Goal: Task Accomplishment & Management: Manage account settings

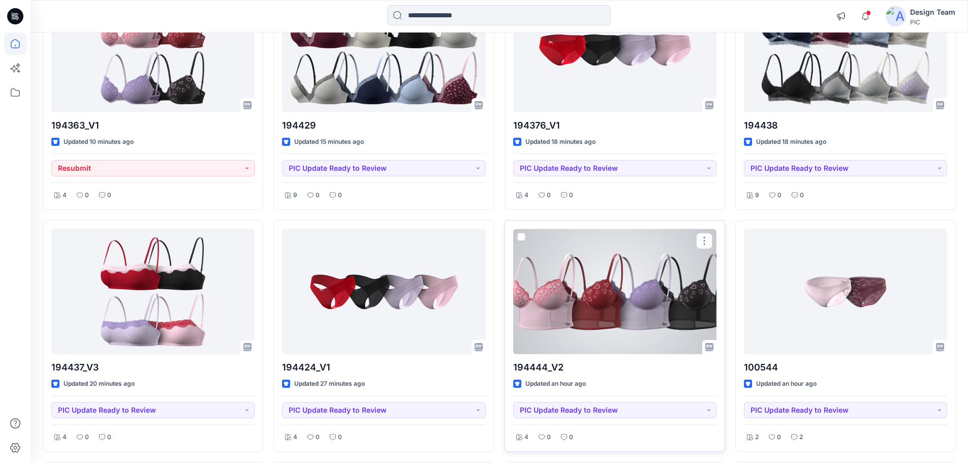
scroll to position [203, 0]
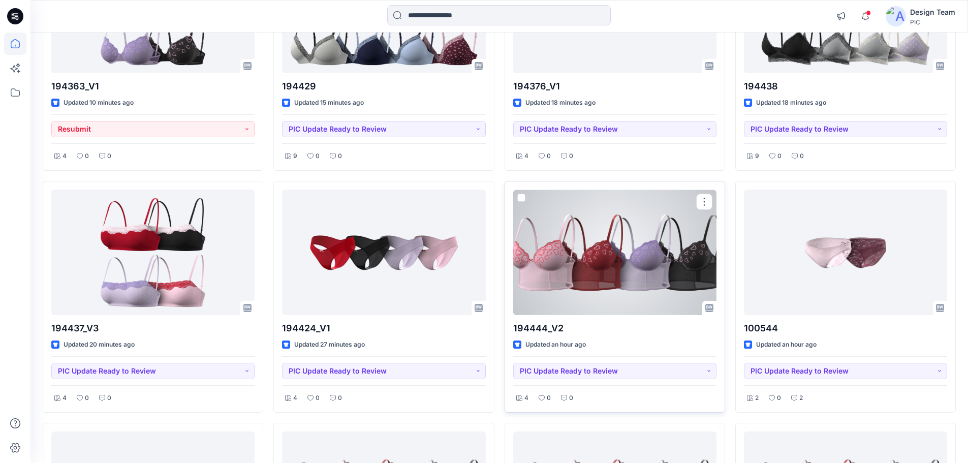
click at [600, 289] on div at bounding box center [614, 251] width 203 height 125
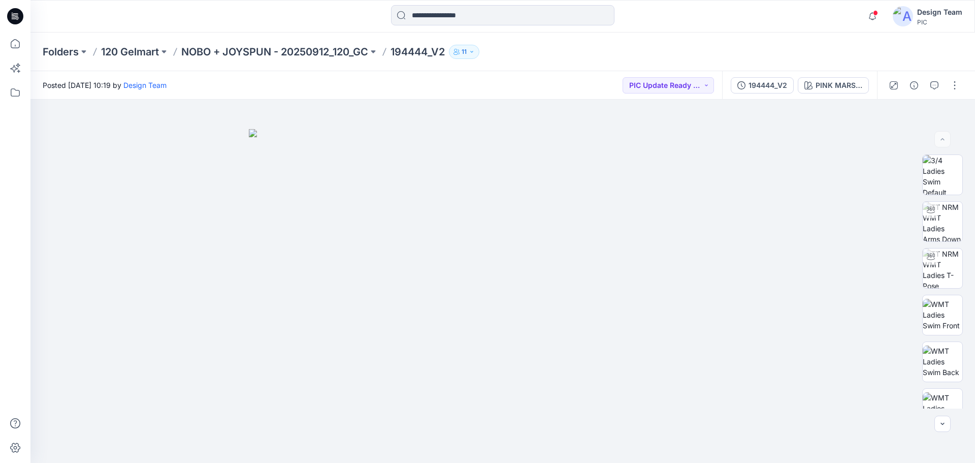
click at [9, 21] on icon at bounding box center [15, 16] width 16 height 16
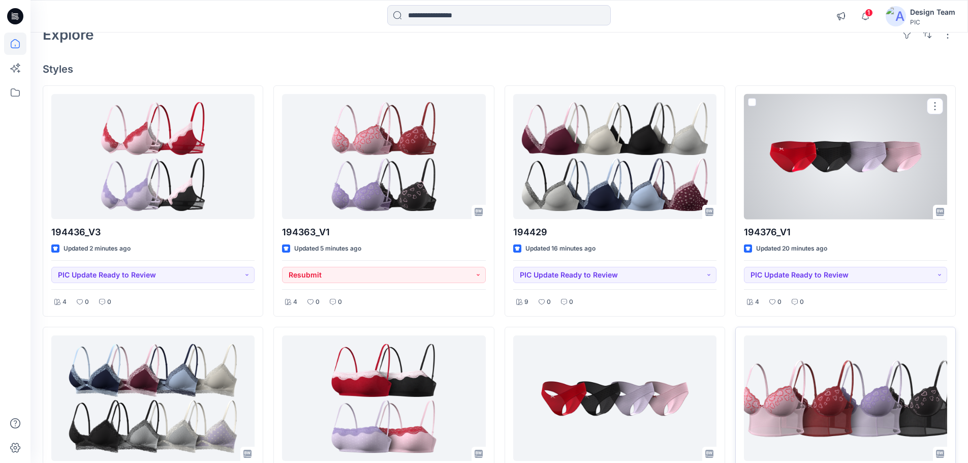
scroll to position [152, 0]
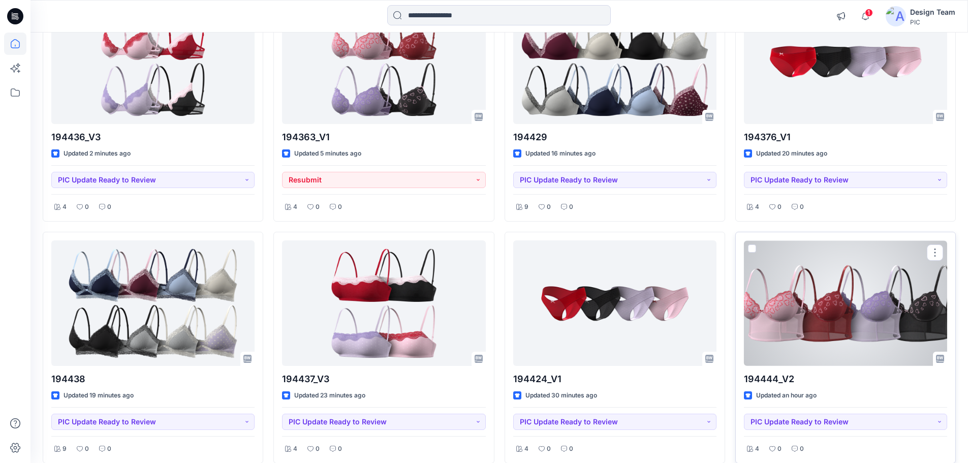
click at [834, 331] on div at bounding box center [845, 302] width 203 height 125
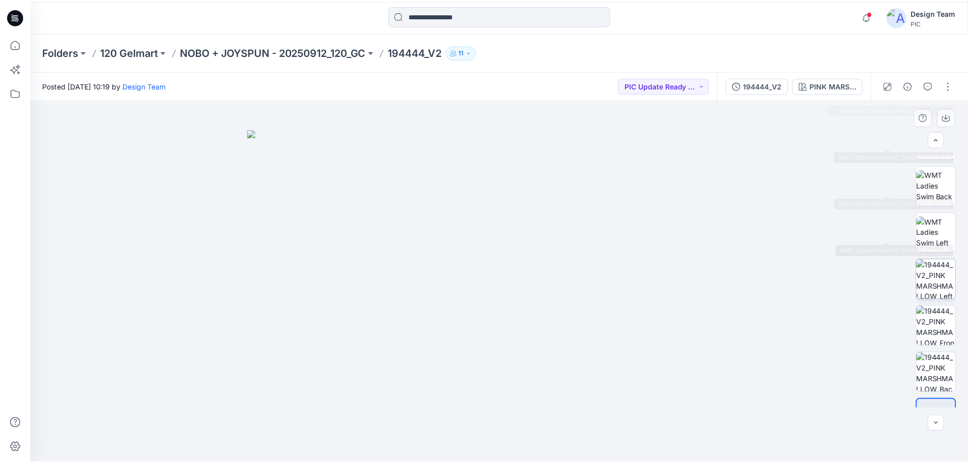
scroll to position [203, 0]
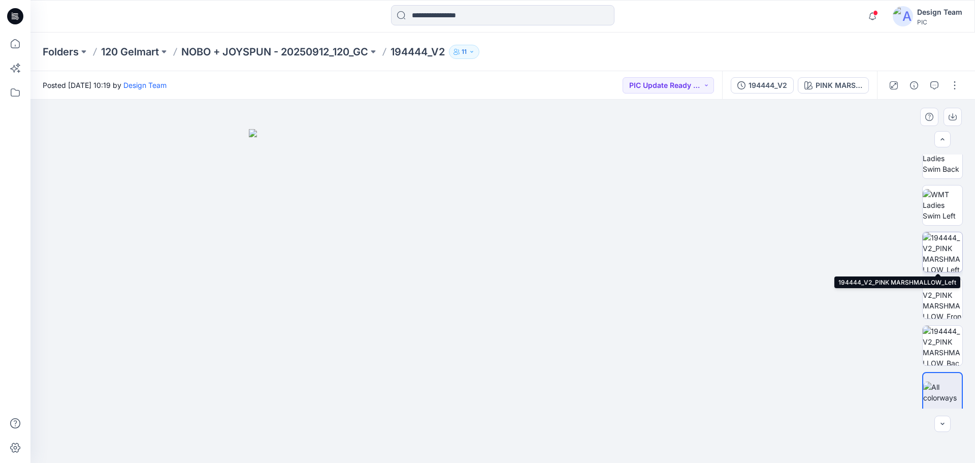
click at [948, 260] on img at bounding box center [943, 252] width 40 height 40
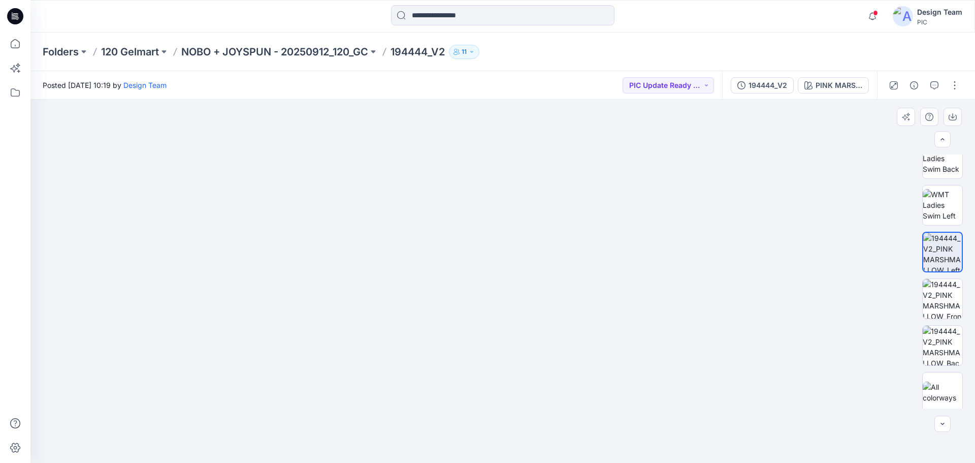
drag, startPoint x: 515, startPoint y: 326, endPoint x: 551, endPoint y: 106, distance: 222.3
click at [25, 15] on div at bounding box center [15, 16] width 33 height 33
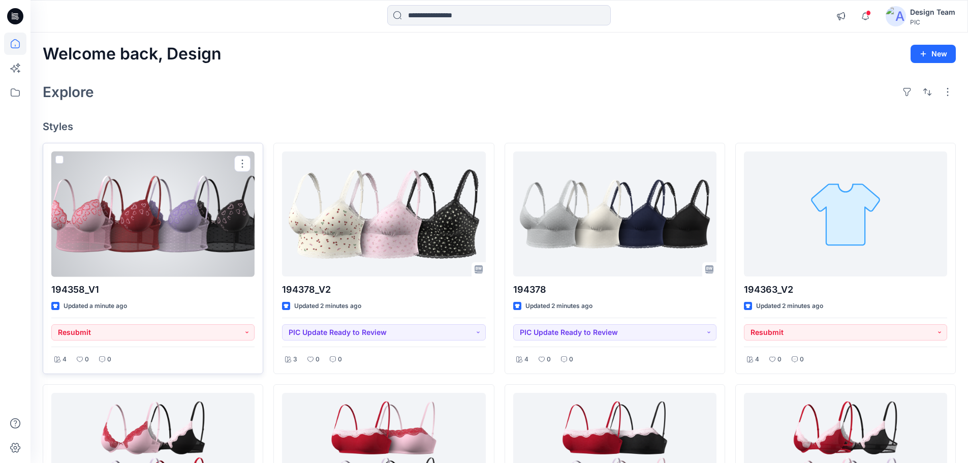
click at [189, 236] on div at bounding box center [152, 213] width 203 height 125
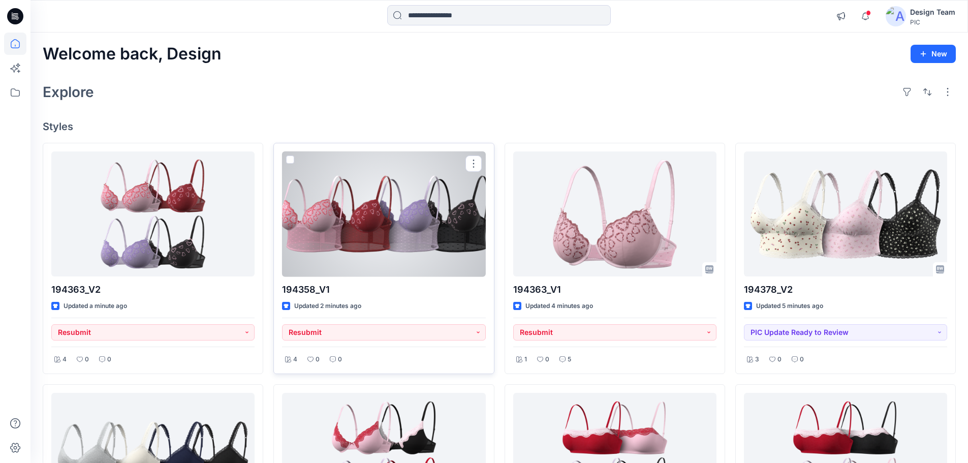
click at [385, 227] on div at bounding box center [383, 213] width 203 height 125
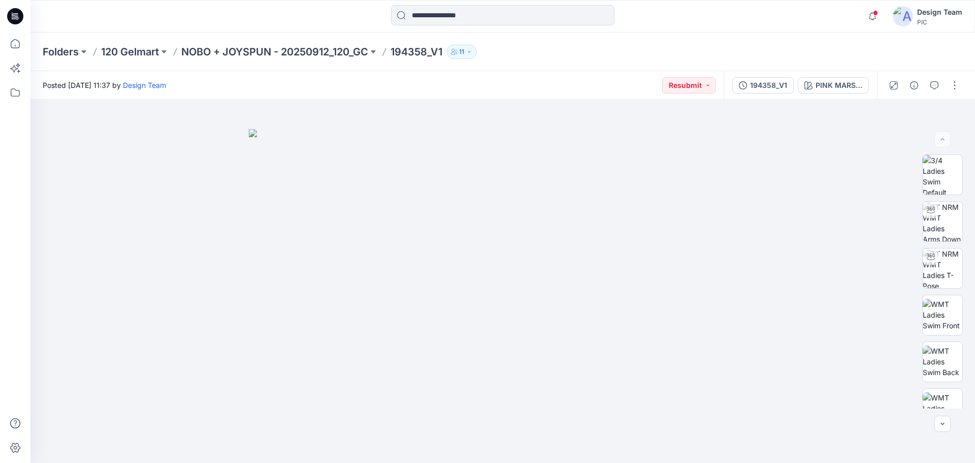
click at [15, 9] on icon at bounding box center [15, 16] width 16 height 16
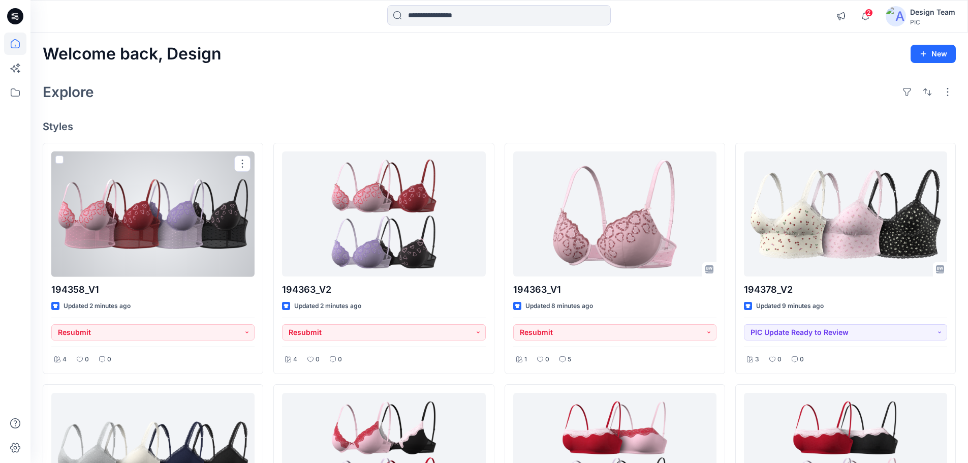
click at [164, 250] on div at bounding box center [152, 213] width 203 height 125
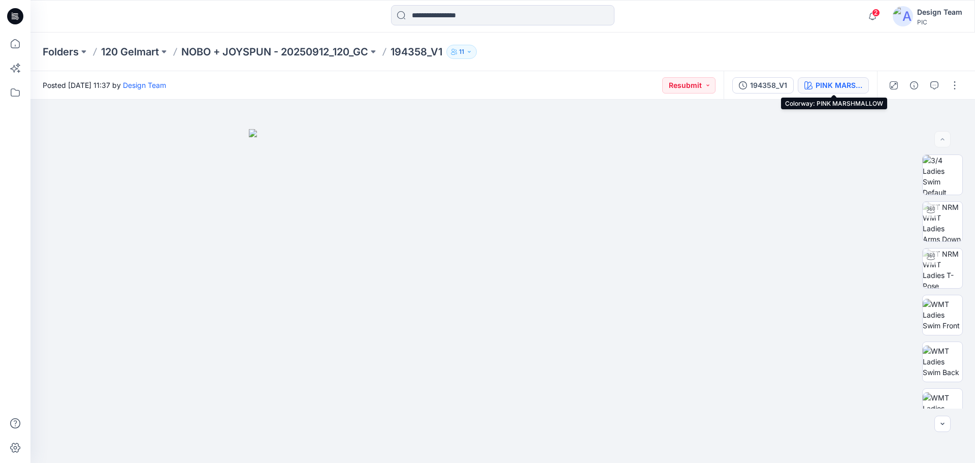
click at [829, 88] on div "PINK MARSHMALLOW" at bounding box center [839, 85] width 47 height 11
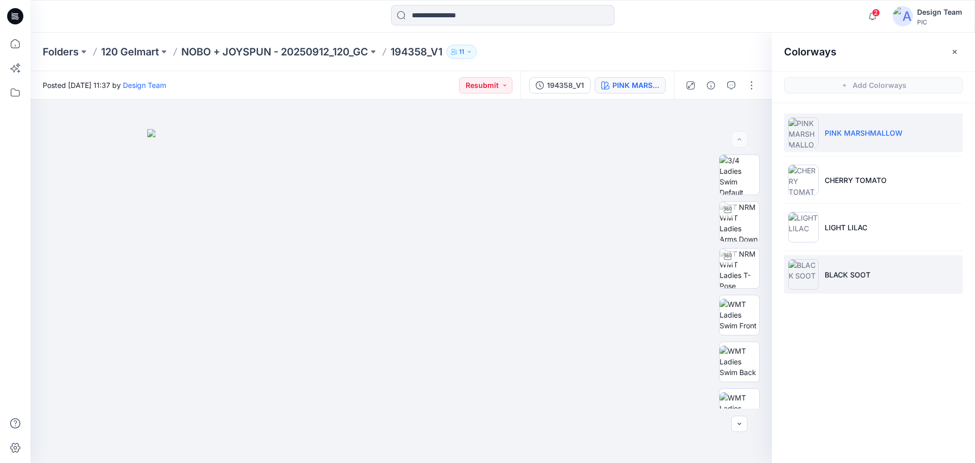
click at [849, 271] on p "BLACK SOOT" at bounding box center [848, 274] width 46 height 11
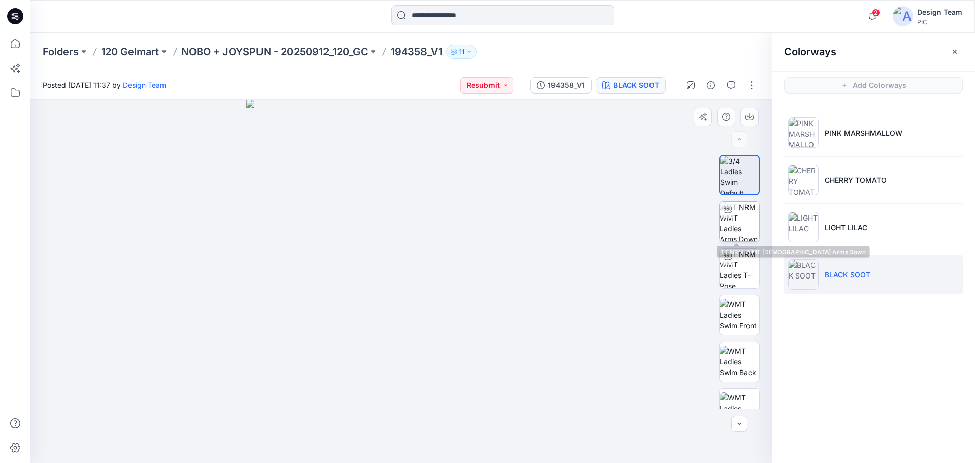
click at [735, 218] on img at bounding box center [740, 222] width 40 height 40
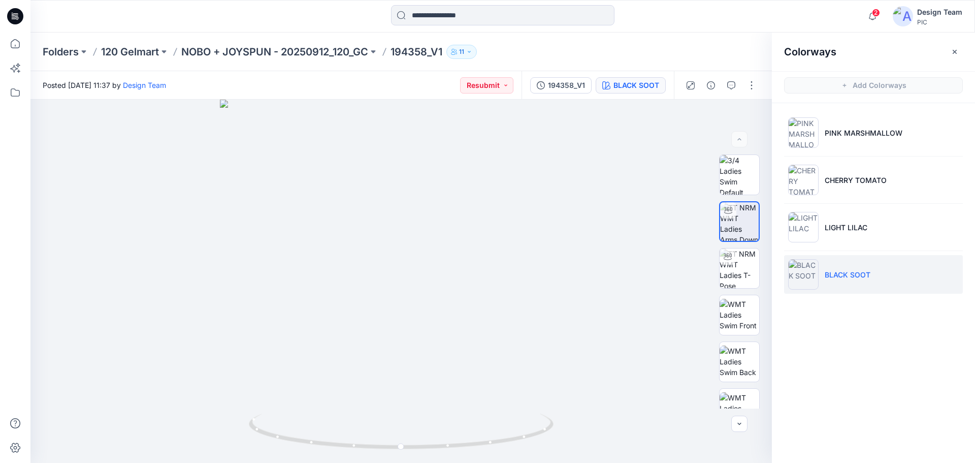
click at [13, 14] on icon at bounding box center [13, 14] width 2 height 1
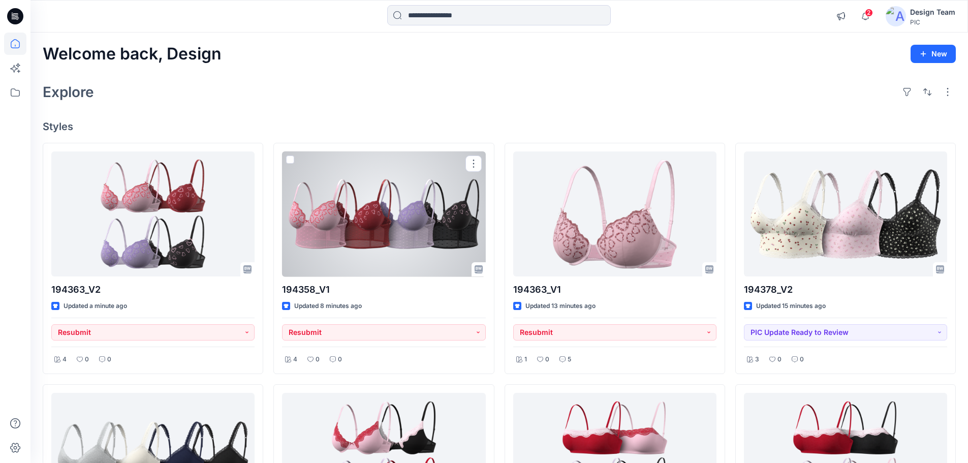
click at [426, 241] on div at bounding box center [383, 213] width 203 height 125
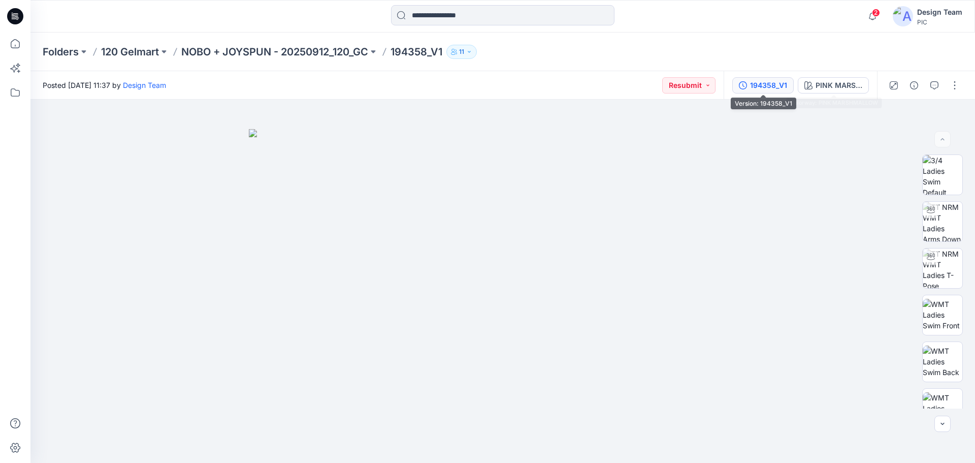
click at [749, 83] on button "194358_V1" at bounding box center [762, 85] width 61 height 16
click at [947, 83] on button "button" at bounding box center [955, 85] width 16 height 16
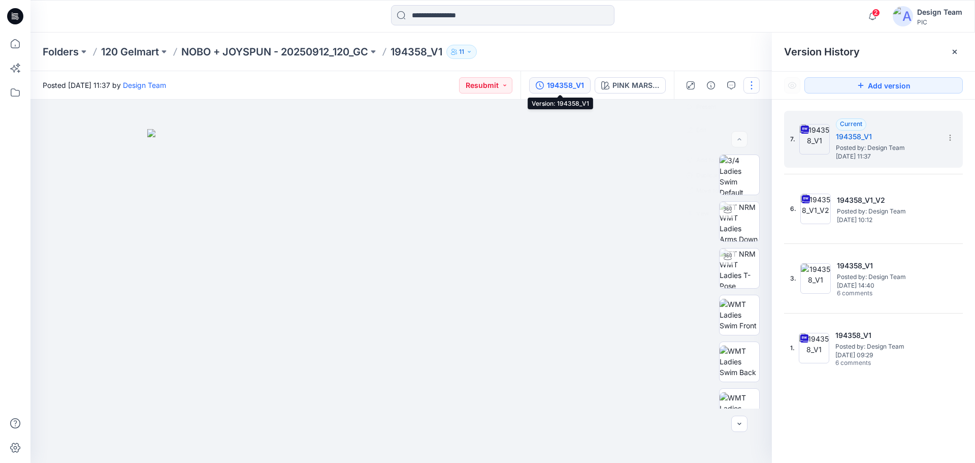
click at [750, 83] on button "button" at bounding box center [752, 85] width 16 height 16
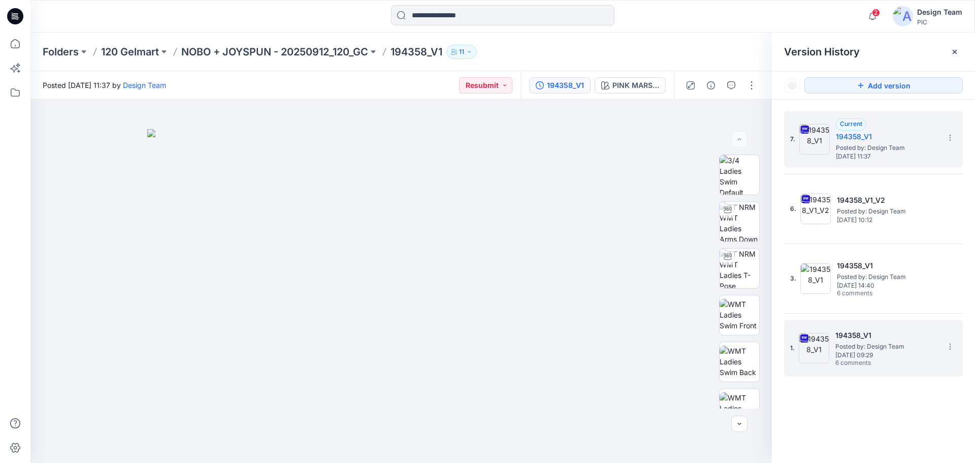
click at [832, 339] on div "1. 194358_V1 Posted by: Design Team Saturday, September 27, 2025 09:29 6 commen…" at bounding box center [866, 348] width 152 height 49
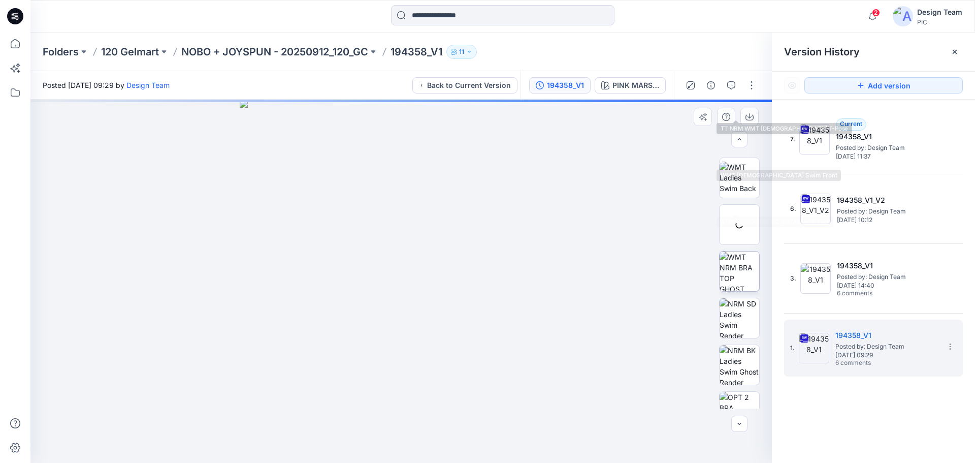
scroll to position [207, 0]
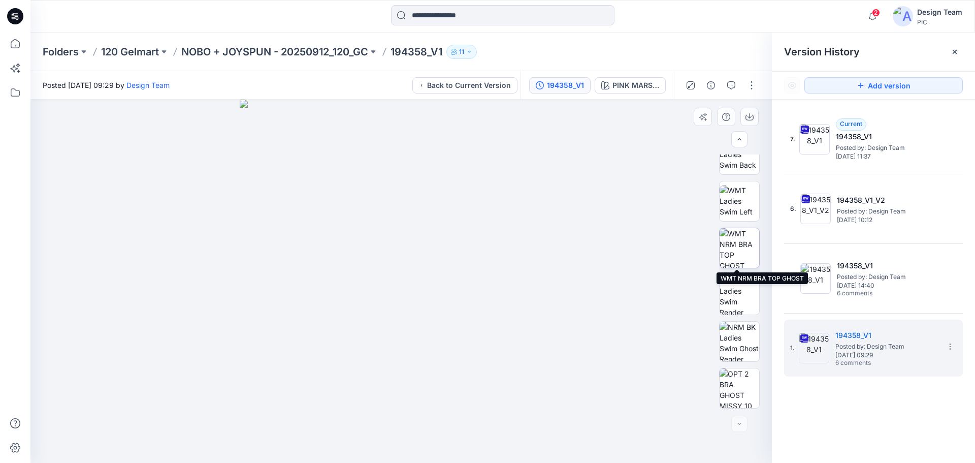
click at [739, 249] on img at bounding box center [740, 248] width 40 height 40
click at [12, 16] on icon at bounding box center [15, 16] width 16 height 16
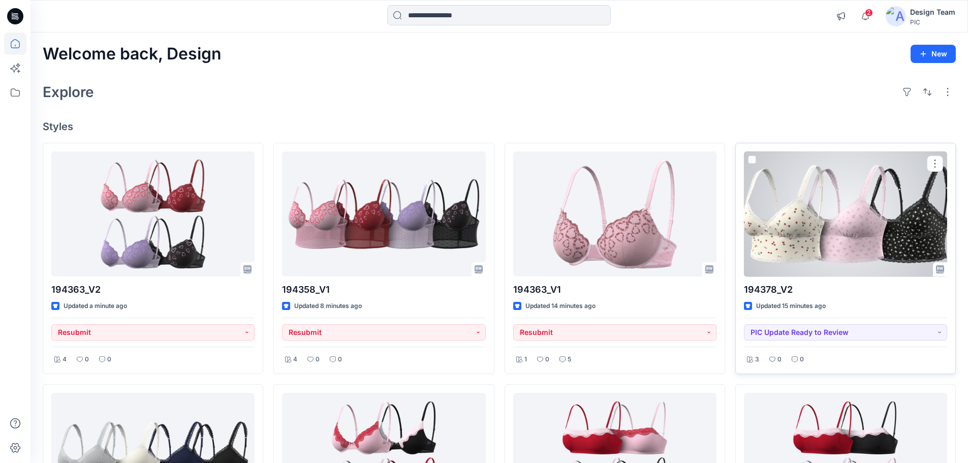
click at [794, 242] on div at bounding box center [845, 213] width 203 height 125
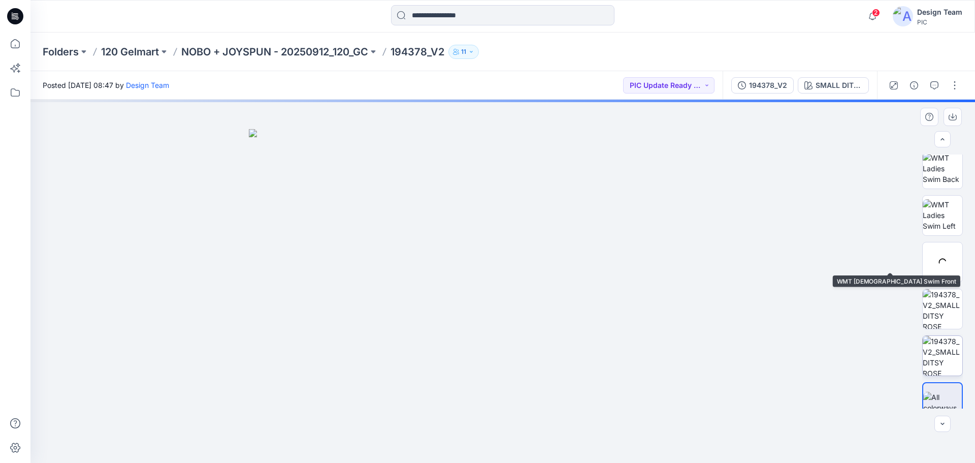
scroll to position [207, 0]
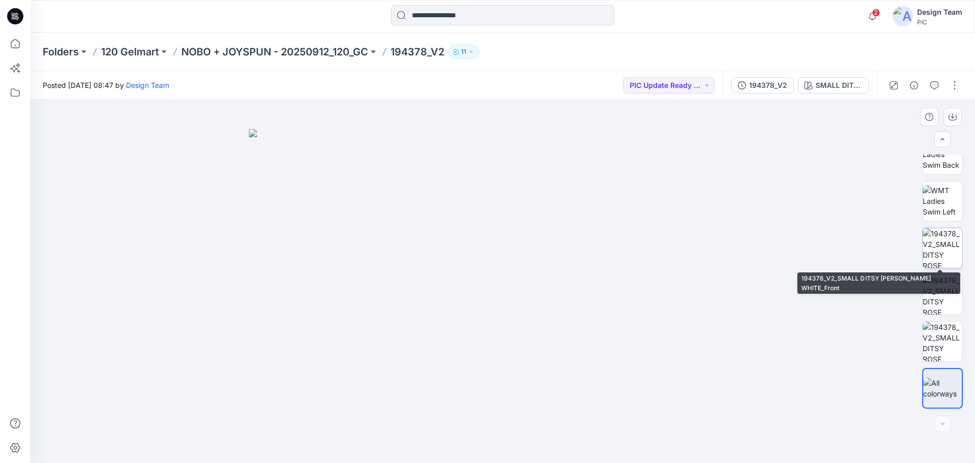
click at [945, 253] on img at bounding box center [943, 248] width 40 height 40
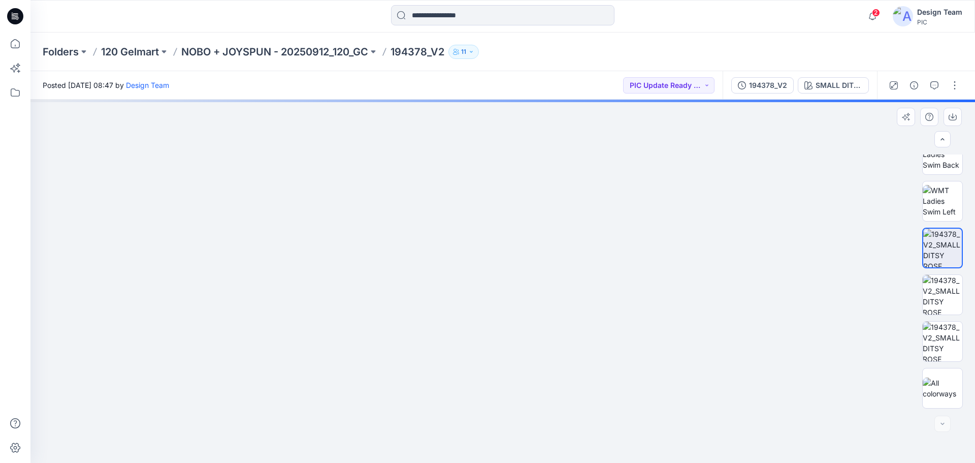
drag, startPoint x: 516, startPoint y: 380, endPoint x: 575, endPoint y: 172, distance: 216.9
click at [575, 171] on img at bounding box center [515, 25] width 1341 height 876
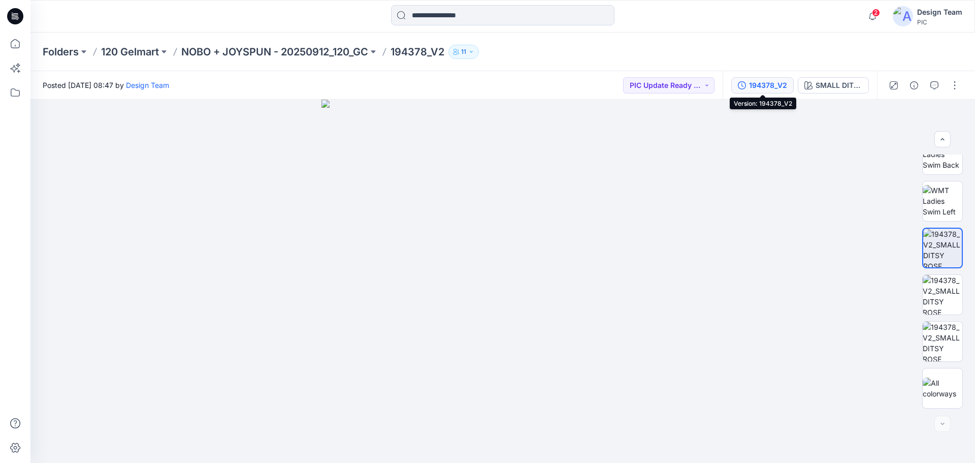
click at [754, 87] on div "194378_V2" at bounding box center [768, 85] width 38 height 11
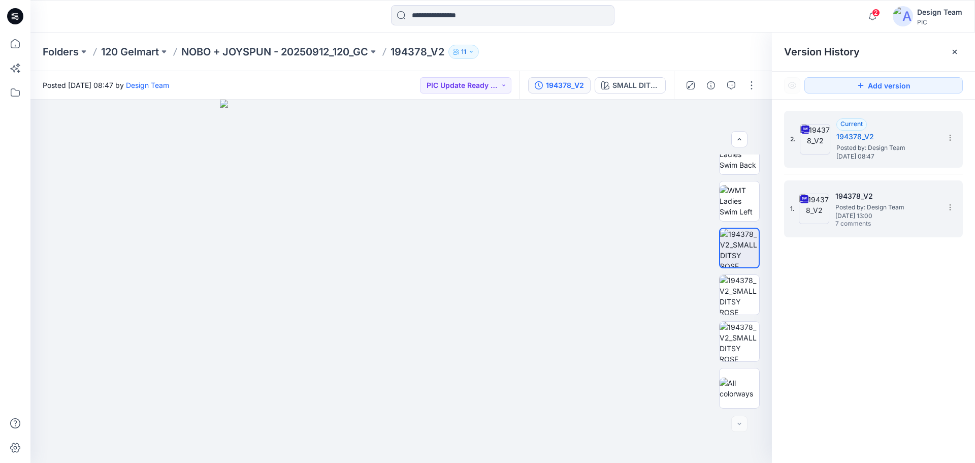
click at [862, 217] on span "Friday, October 03, 2025 13:00" at bounding box center [887, 215] width 102 height 7
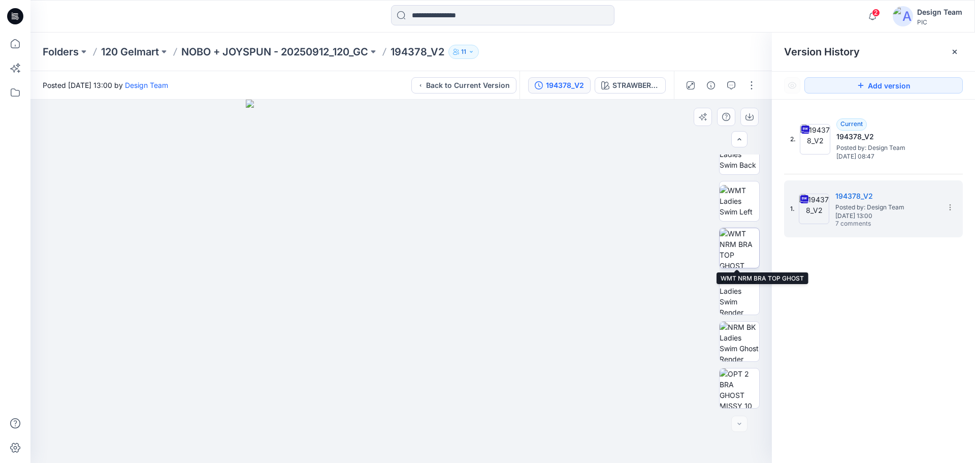
click at [737, 260] on img at bounding box center [740, 248] width 40 height 40
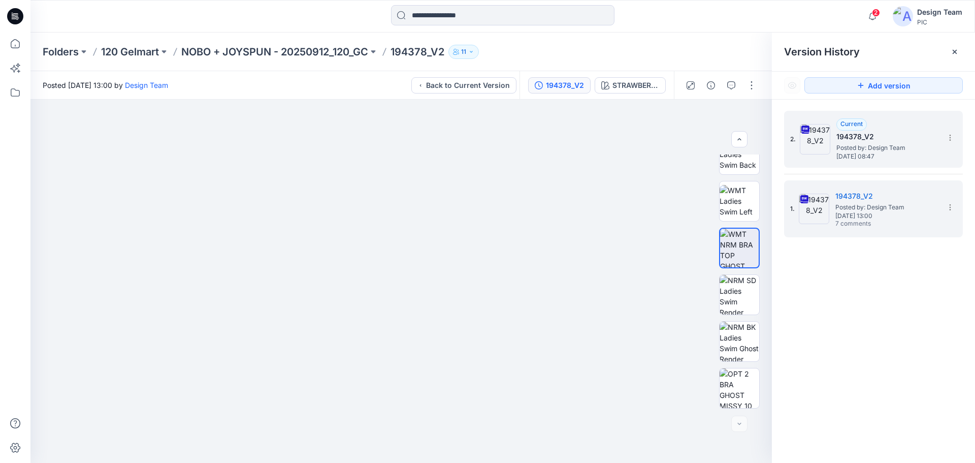
click at [850, 153] on span "Monday, October 13, 2025 08:47" at bounding box center [888, 156] width 102 height 7
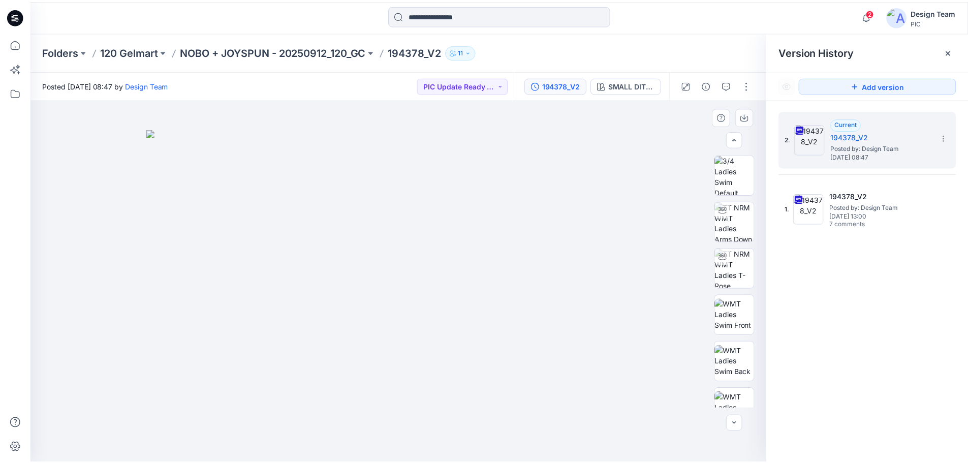
scroll to position [152, 0]
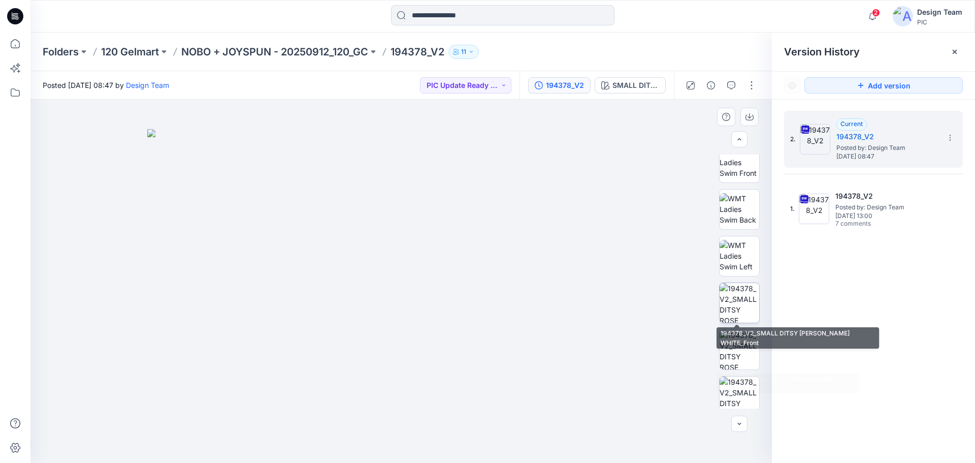
click at [742, 295] on img at bounding box center [740, 303] width 40 height 40
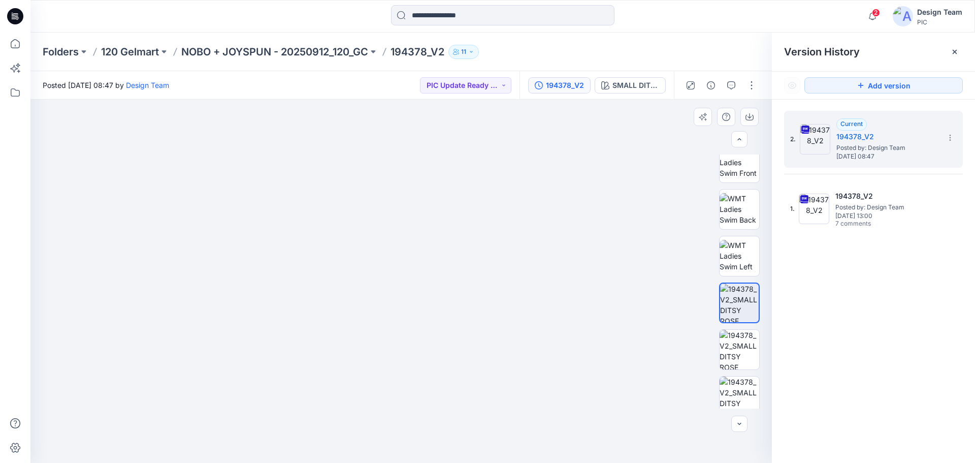
drag, startPoint x: 404, startPoint y: 328, endPoint x: 519, endPoint y: 139, distance: 221.4
click at [521, 138] on img at bounding box center [497, 43] width 934 height 840
drag, startPoint x: 459, startPoint y: 211, endPoint x: 282, endPoint y: 178, distance: 179.9
drag, startPoint x: 594, startPoint y: 236, endPoint x: 465, endPoint y: 219, distance: 129.6
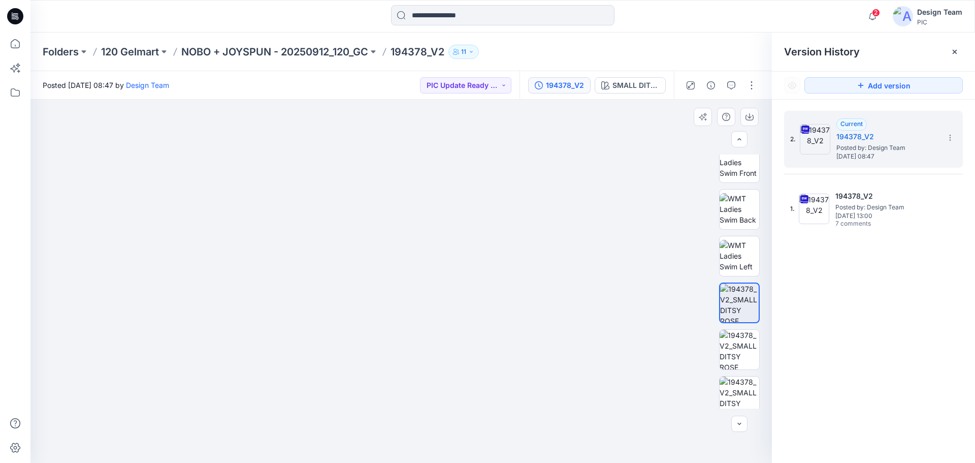
drag, startPoint x: 512, startPoint y: 225, endPoint x: 508, endPoint y: 290, distance: 65.1
drag, startPoint x: 519, startPoint y: 161, endPoint x: 510, endPoint y: 274, distance: 114.1
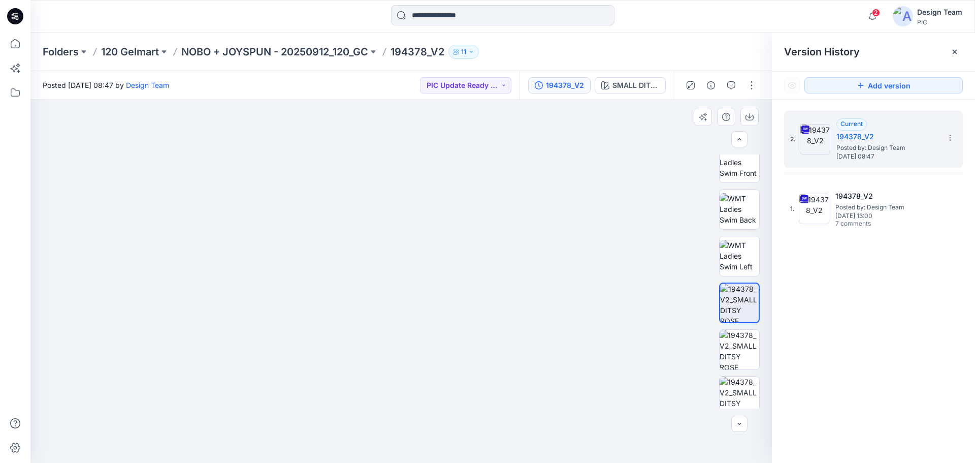
drag, startPoint x: 505, startPoint y: 310, endPoint x: 528, endPoint y: 343, distance: 40.2
drag, startPoint x: 457, startPoint y: 271, endPoint x: 506, endPoint y: 259, distance: 50.4
click at [509, 263] on img at bounding box center [300, 3] width 1361 height 920
click at [10, 12] on icon at bounding box center [15, 16] width 16 height 16
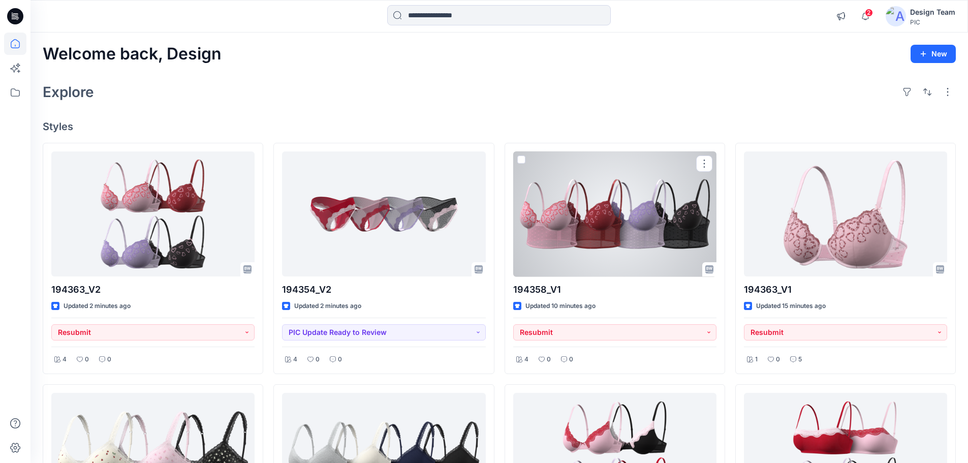
click at [587, 264] on div at bounding box center [614, 213] width 203 height 125
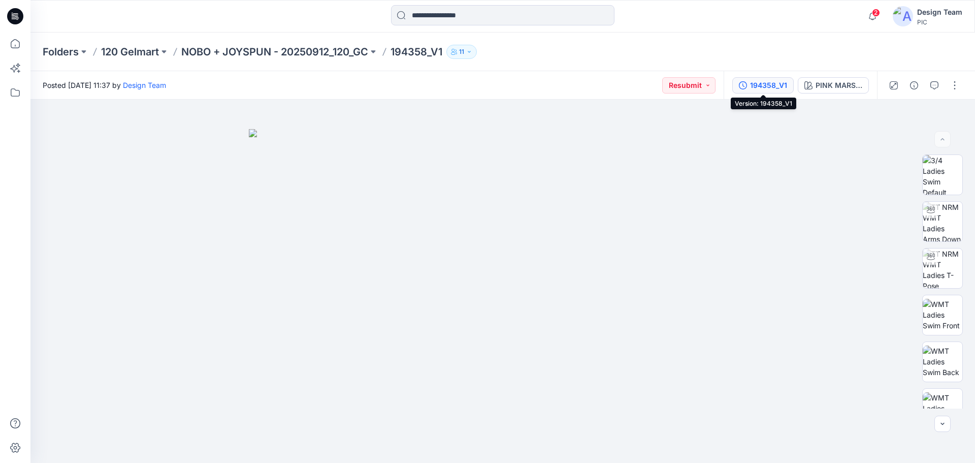
click at [773, 90] on div "194358_V1" at bounding box center [768, 85] width 37 height 11
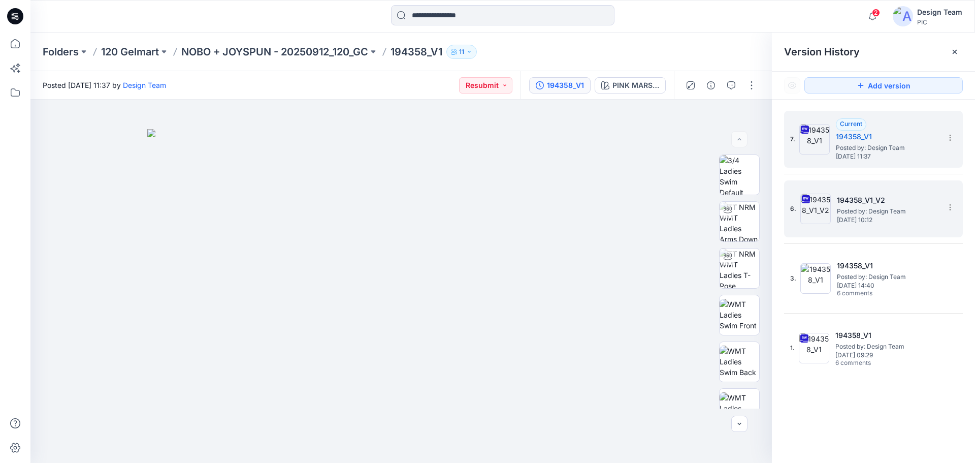
click at [856, 206] on h5 "194358_V1_V2" at bounding box center [888, 200] width 102 height 12
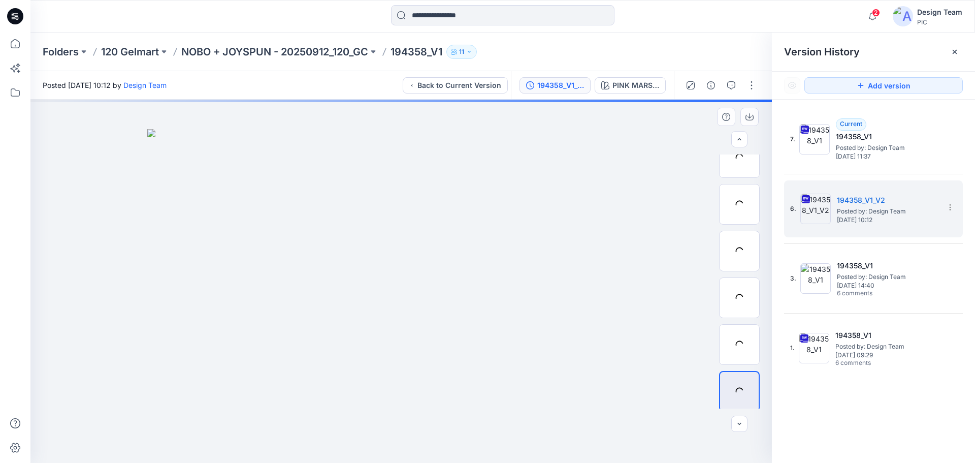
scroll to position [207, 0]
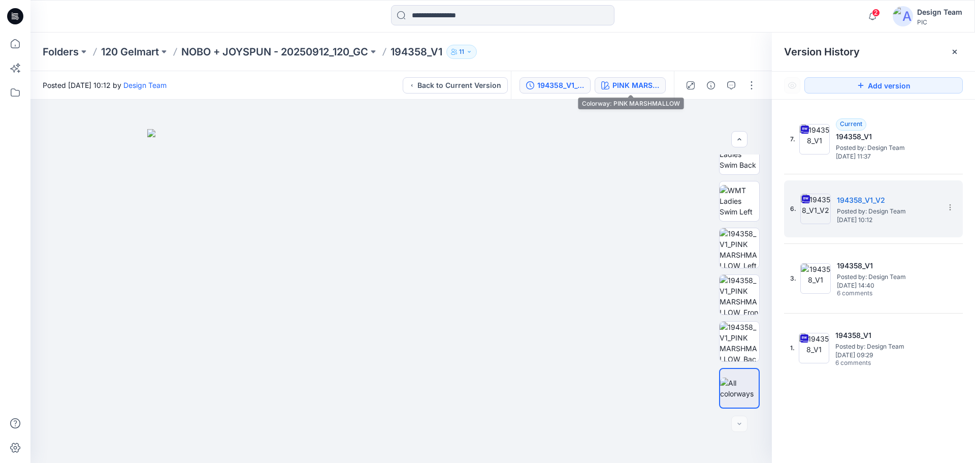
click at [632, 92] on button "PINK MARSHMALLOW" at bounding box center [630, 85] width 71 height 16
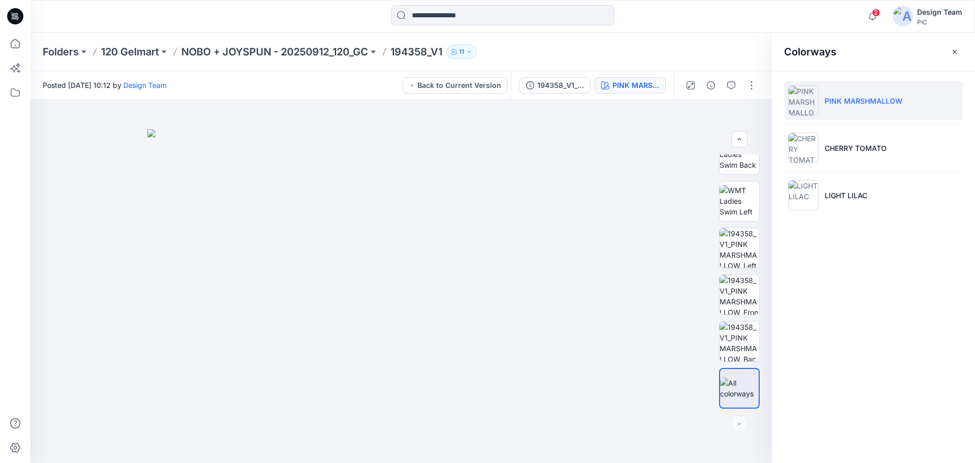
click at [18, 13] on icon at bounding box center [15, 16] width 16 height 16
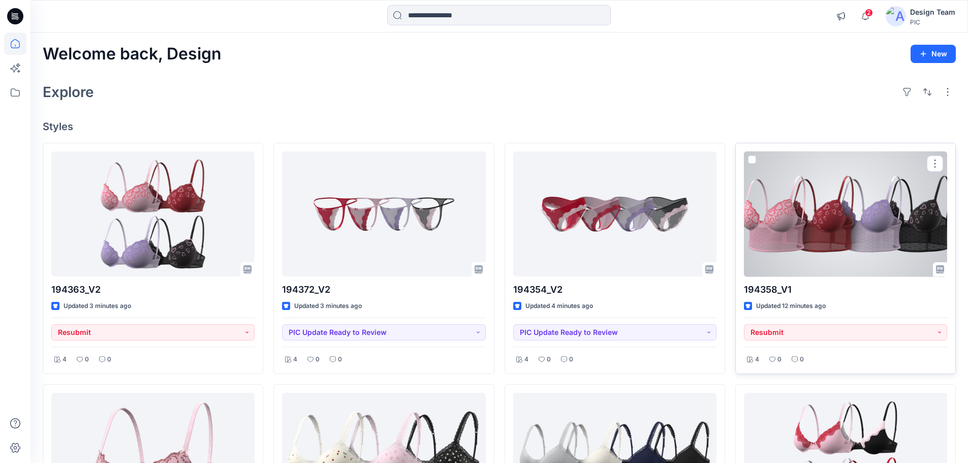
click at [811, 228] on div at bounding box center [845, 213] width 203 height 125
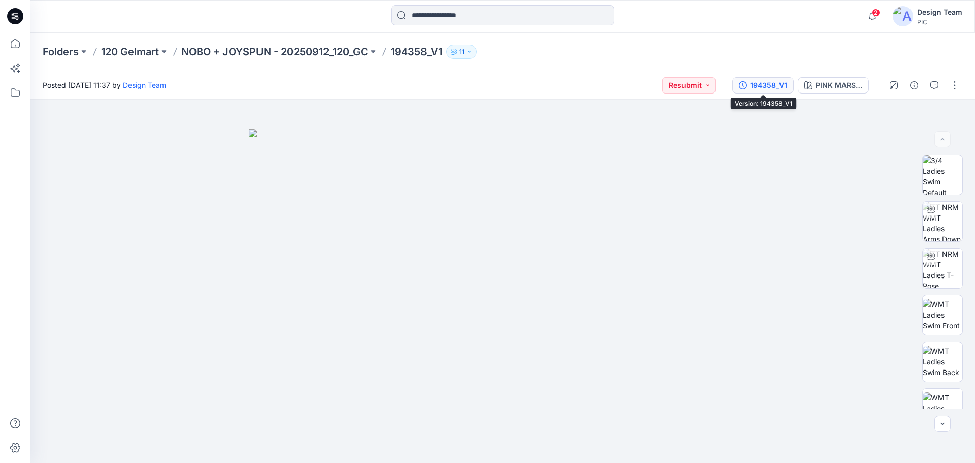
click at [751, 85] on div "194358_V1" at bounding box center [768, 85] width 37 height 11
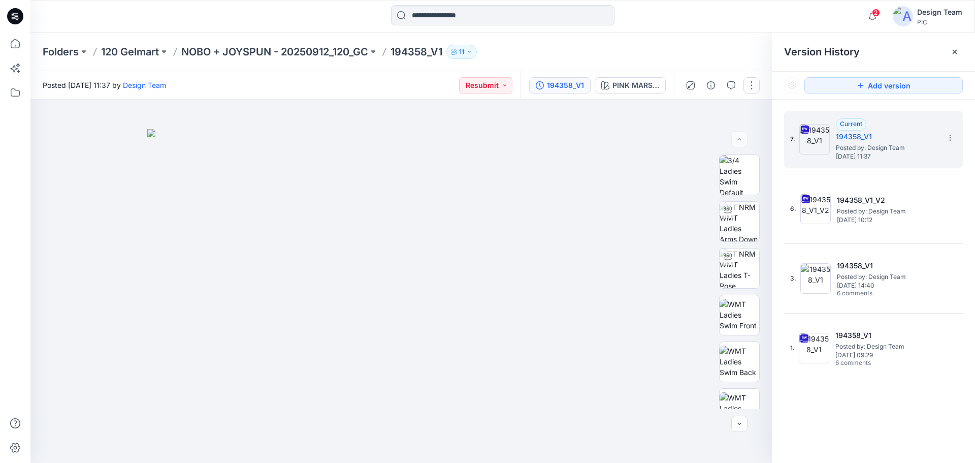
click at [756, 89] on button "button" at bounding box center [752, 85] width 16 height 16
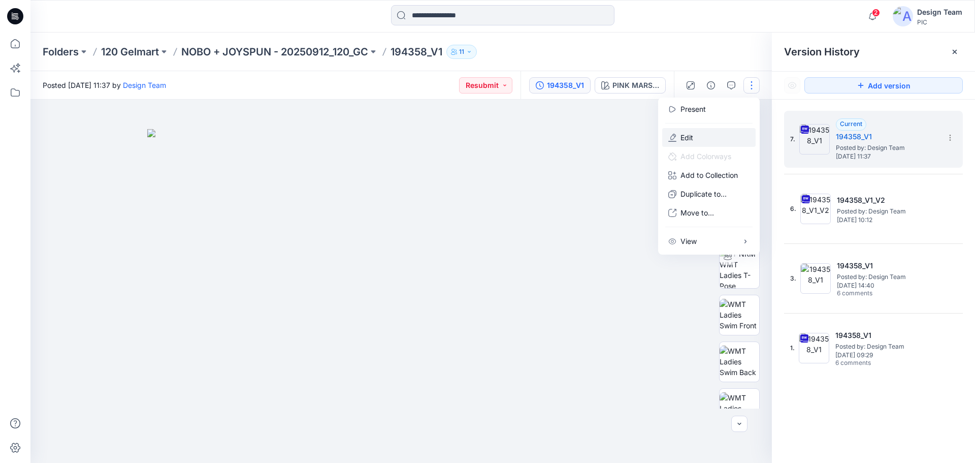
click at [700, 136] on button "Edit" at bounding box center [708, 137] width 93 height 19
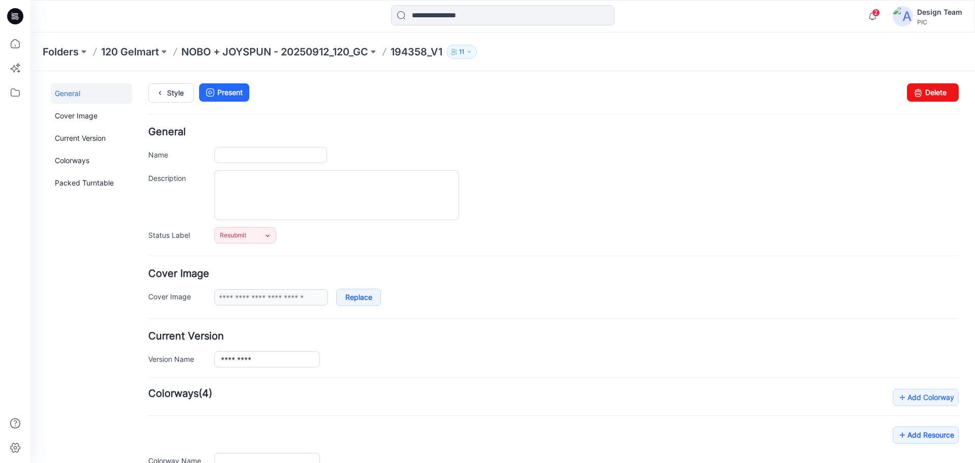
type input "*********"
type input "**********"
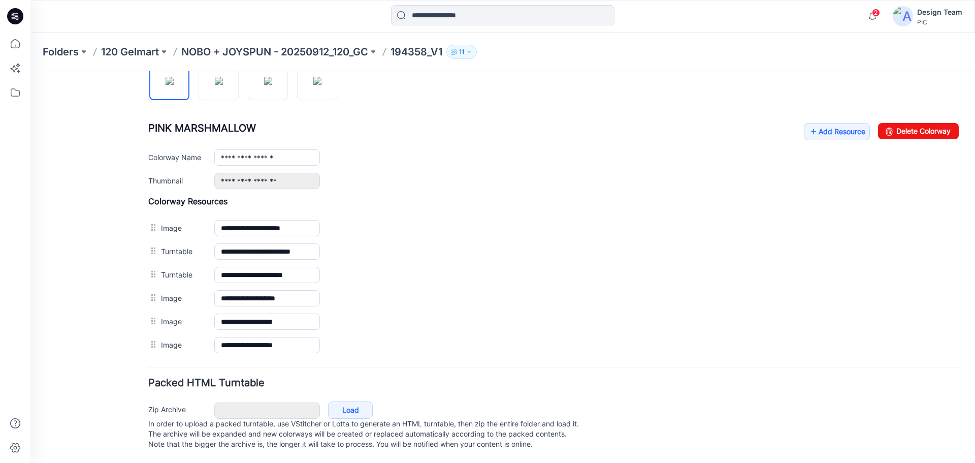
scroll to position [365, 0]
click at [820, 123] on link "Add Resource" at bounding box center [837, 131] width 66 height 17
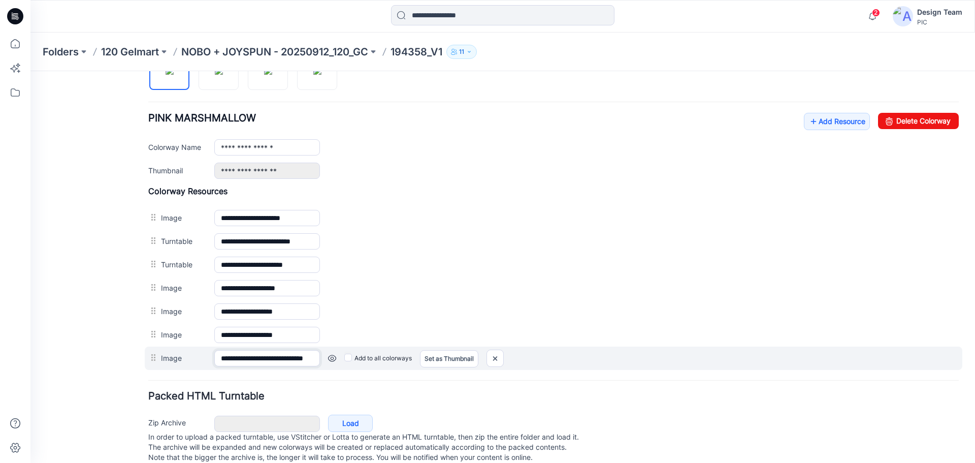
scroll to position [0, 37]
drag, startPoint x: 301, startPoint y: 357, endPoint x: 341, endPoint y: 359, distance: 39.7
click at [341, 359] on div "**********" at bounding box center [554, 357] width 818 height 23
drag, startPoint x: 286, startPoint y: 356, endPoint x: 296, endPoint y: 355, distance: 9.7
click at [285, 356] on input "**********" at bounding box center [267, 358] width 106 height 16
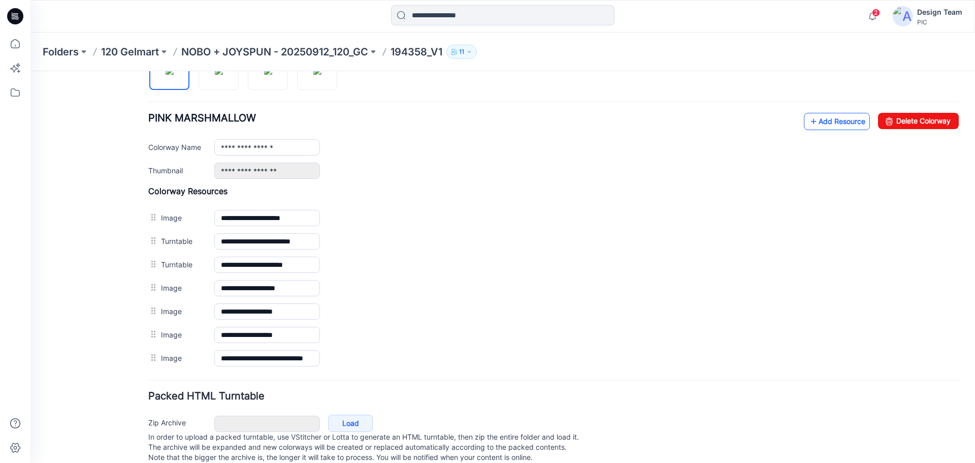
click at [830, 123] on link "Add Resource" at bounding box center [837, 121] width 66 height 17
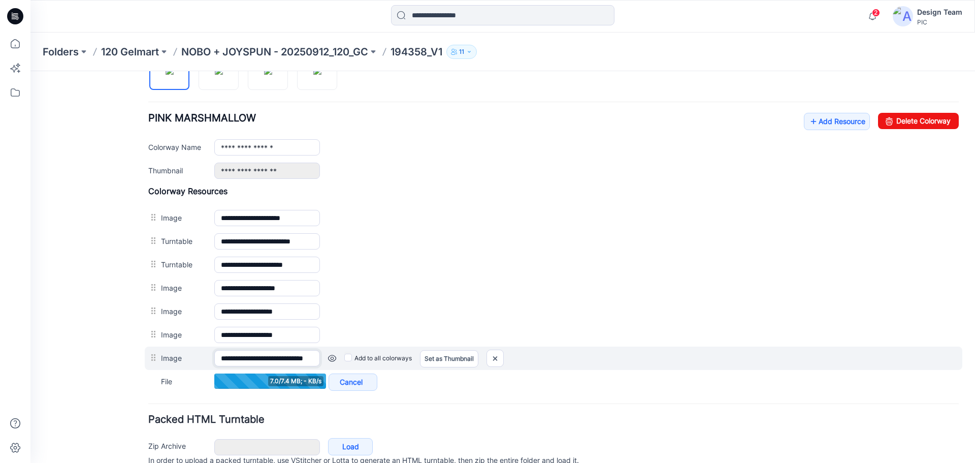
drag, startPoint x: 283, startPoint y: 357, endPoint x: 312, endPoint y: 364, distance: 29.9
click at [324, 360] on div "**********" at bounding box center [554, 357] width 818 height 23
click at [299, 359] on input "**********" at bounding box center [267, 358] width 106 height 16
drag, startPoint x: 244, startPoint y: 359, endPoint x: 196, endPoint y: 354, distance: 48.5
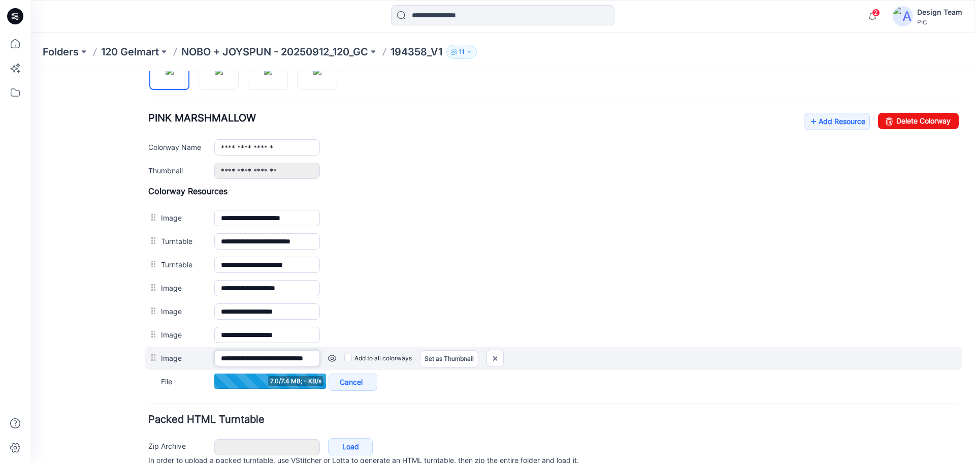
click at [196, 354] on div "**********" at bounding box center [554, 357] width 818 height 23
click at [271, 362] on input "**********" at bounding box center [267, 358] width 106 height 16
drag, startPoint x: 298, startPoint y: 355, endPoint x: 357, endPoint y: 356, distance: 58.9
click at [357, 356] on div "**********" at bounding box center [554, 357] width 818 height 23
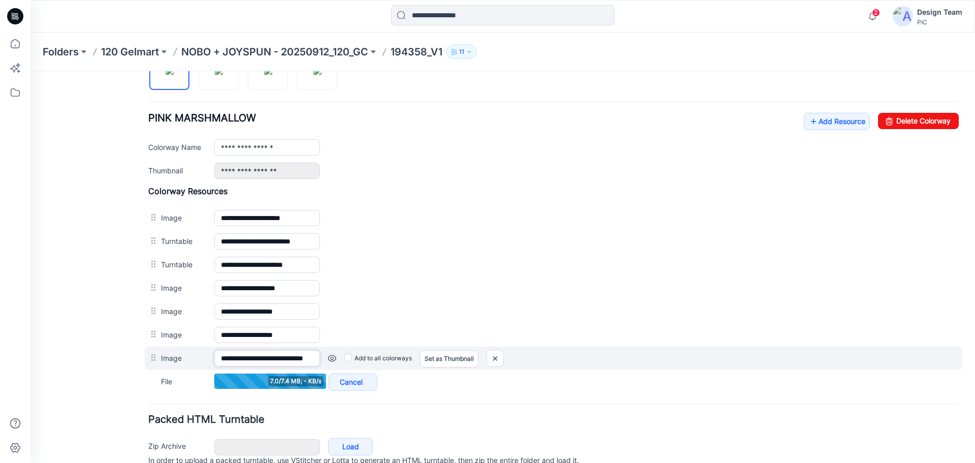
click at [295, 363] on input "**********" at bounding box center [267, 358] width 106 height 16
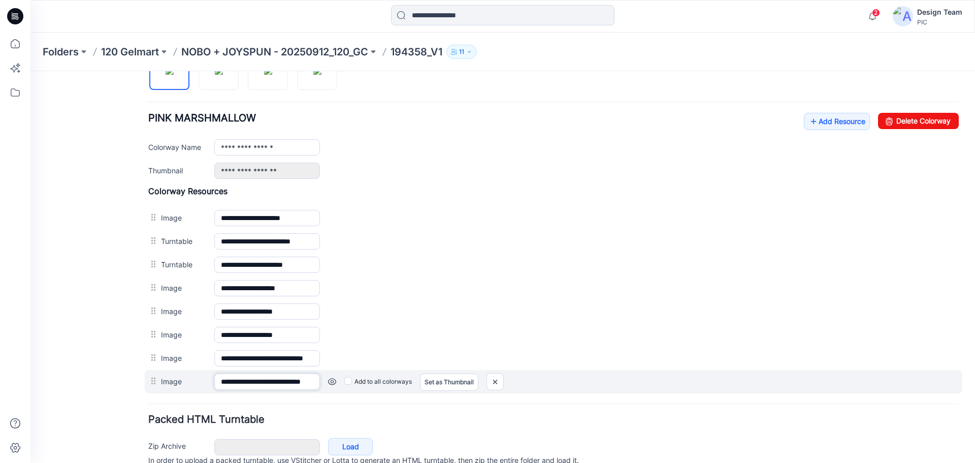
scroll to position [0, 36]
drag, startPoint x: 246, startPoint y: 380, endPoint x: 394, endPoint y: 381, distance: 147.8
click at [394, 381] on div "**********" at bounding box center [554, 381] width 818 height 23
click at [307, 382] on input "**********" at bounding box center [267, 381] width 106 height 16
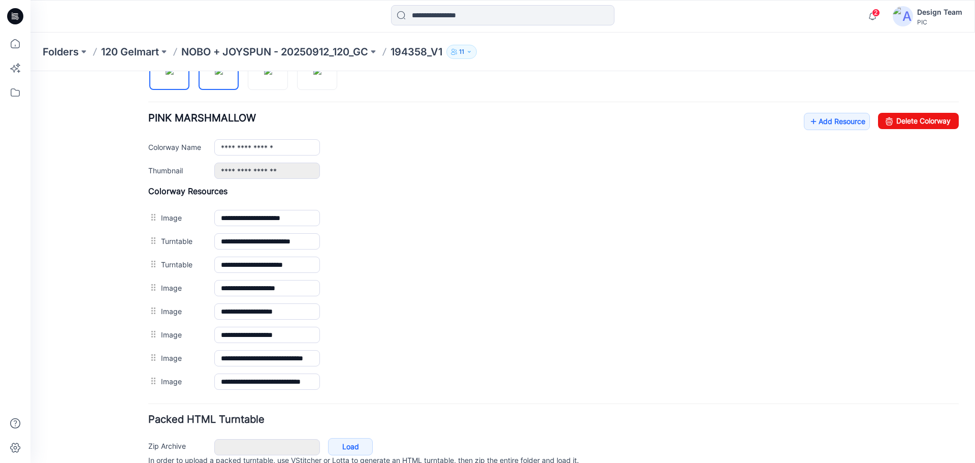
click at [217, 75] on img at bounding box center [219, 71] width 8 height 8
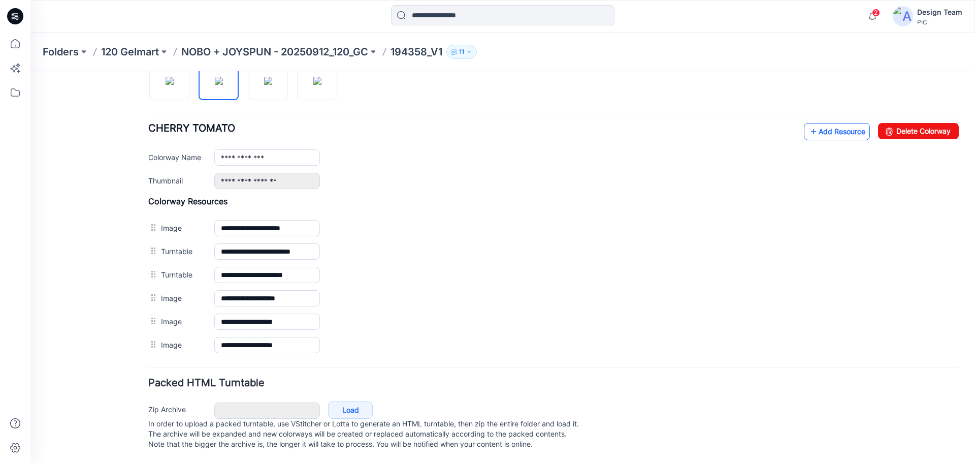
click at [839, 123] on link "Add Resource" at bounding box center [837, 131] width 66 height 17
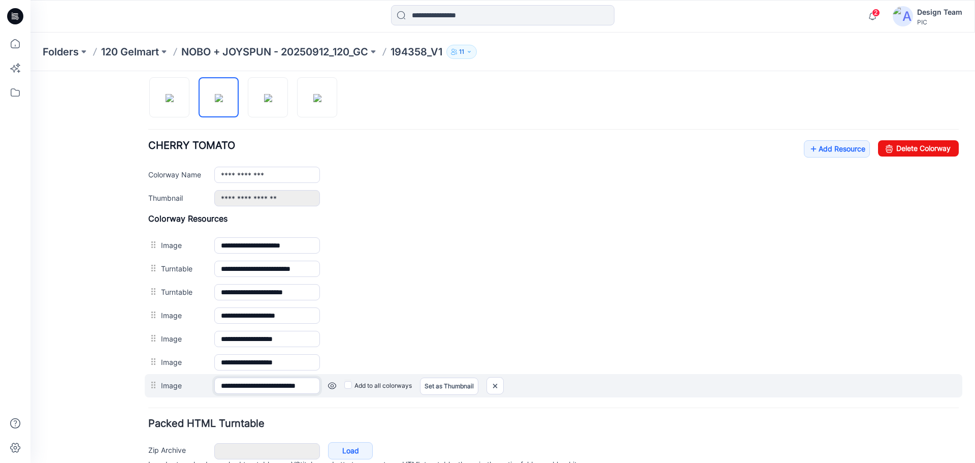
scroll to position [0, 22]
drag, startPoint x: 287, startPoint y: 387, endPoint x: 379, endPoint y: 390, distance: 92.5
click at [379, 390] on div "**********" at bounding box center [554, 385] width 818 height 23
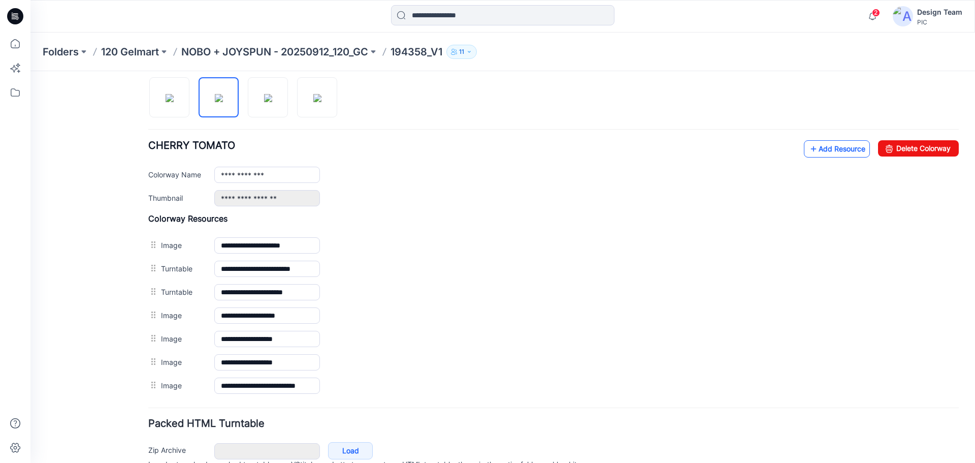
click at [825, 151] on link "Add Resource" at bounding box center [837, 148] width 66 height 17
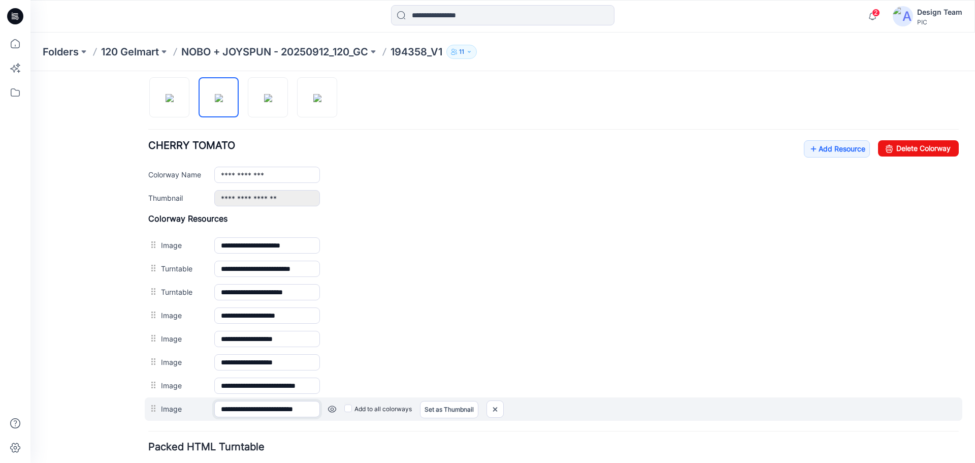
scroll to position [0, 20]
drag, startPoint x: 259, startPoint y: 409, endPoint x: 364, endPoint y: 409, distance: 104.6
click at [364, 409] on div "**********" at bounding box center [554, 408] width 818 height 23
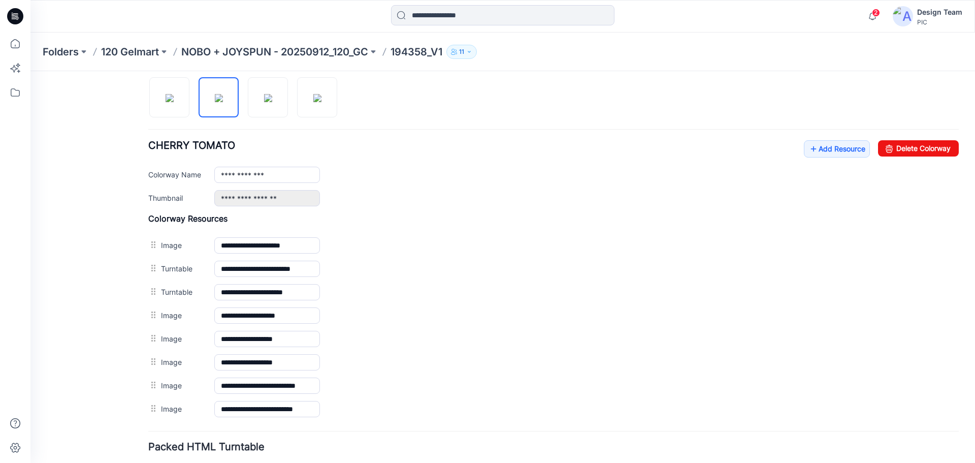
scroll to position [0, 0]
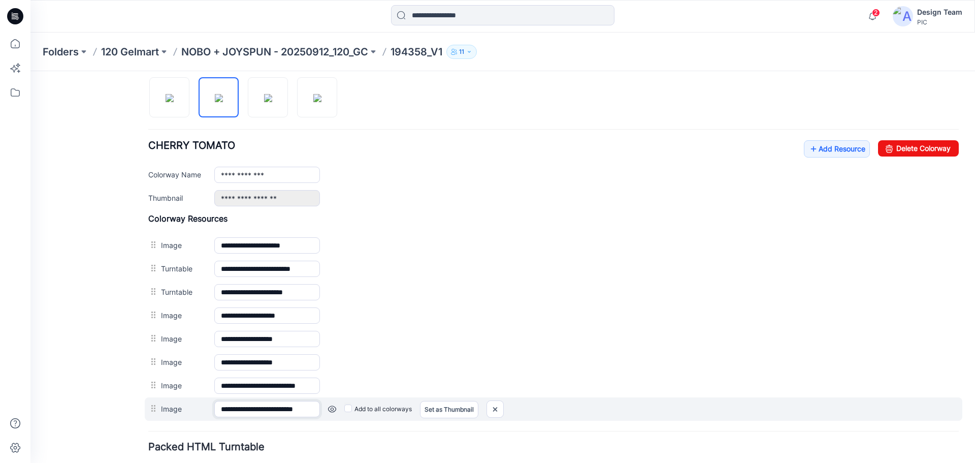
drag, startPoint x: 293, startPoint y: 406, endPoint x: 304, endPoint y: 405, distance: 11.2
click at [321, 404] on div "**********" at bounding box center [554, 408] width 818 height 23
drag, startPoint x: 315, startPoint y: 406, endPoint x: 365, endPoint y: 402, distance: 50.5
click at [365, 402] on div "**********" at bounding box center [554, 408] width 818 height 23
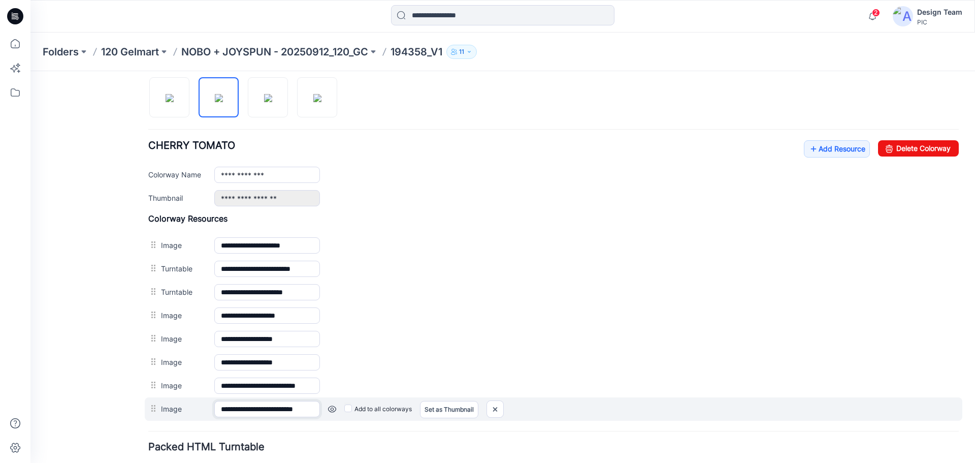
click at [301, 408] on input "**********" at bounding box center [267, 409] width 106 height 16
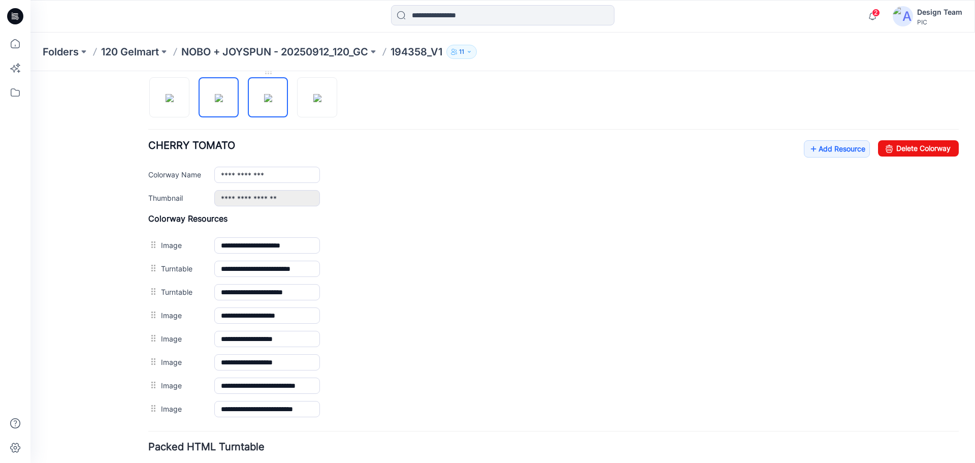
click at [272, 94] on img at bounding box center [268, 98] width 8 height 8
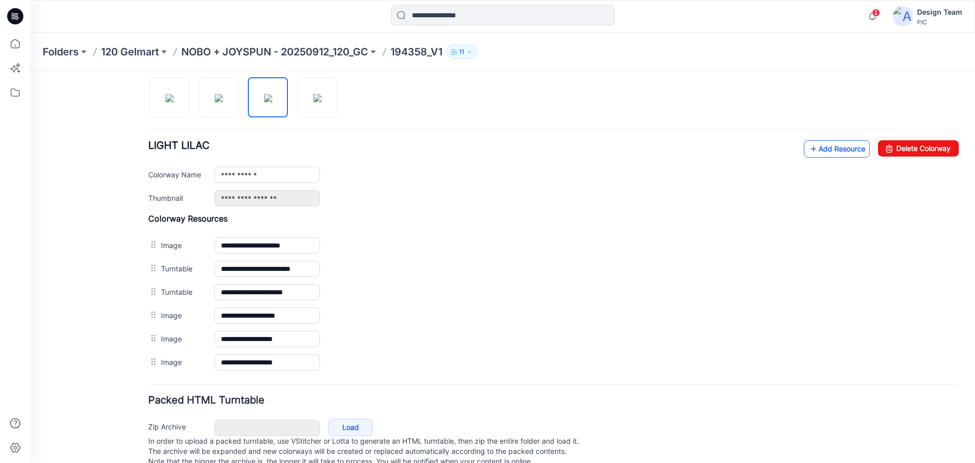
click at [833, 155] on link "Add Resource" at bounding box center [837, 148] width 66 height 17
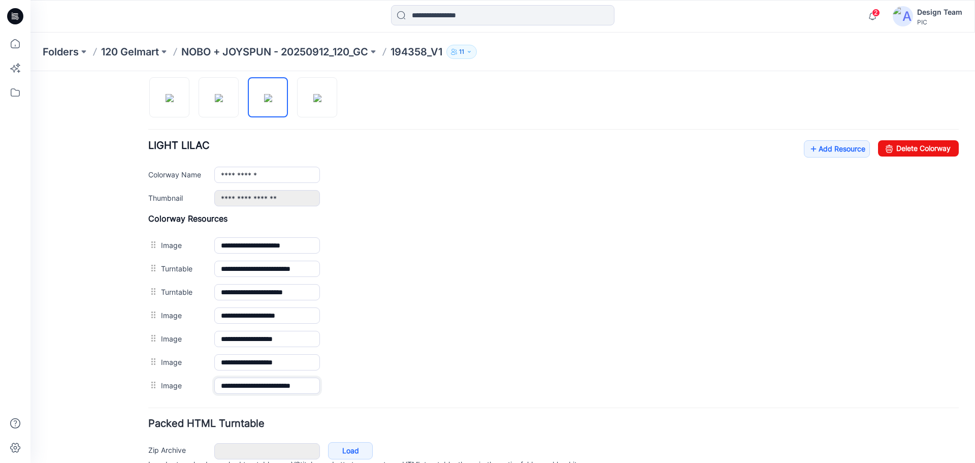
scroll to position [0, 5]
drag, startPoint x: 291, startPoint y: 388, endPoint x: 356, endPoint y: 402, distance: 66.4
click at [356, 402] on form "**********" at bounding box center [553, 141] width 811 height 704
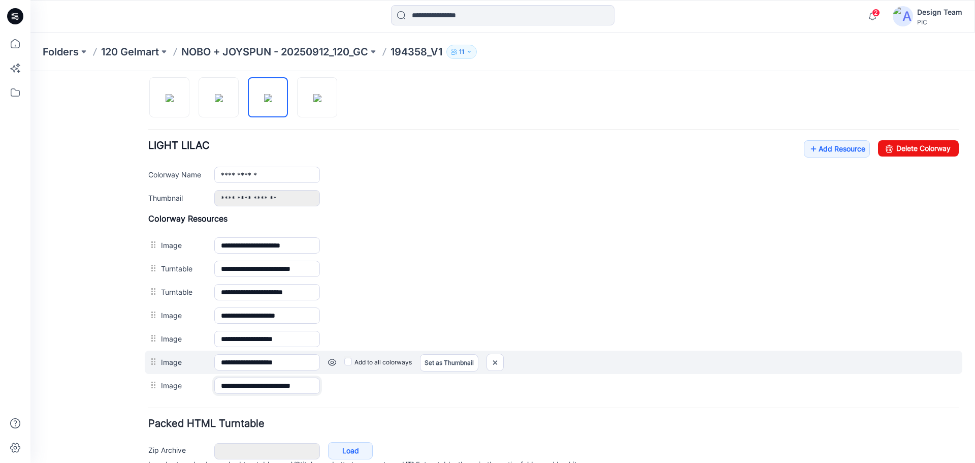
drag, startPoint x: 268, startPoint y: 384, endPoint x: 382, endPoint y: 352, distance: 118.3
click at [269, 384] on input "**********" at bounding box center [267, 385] width 106 height 16
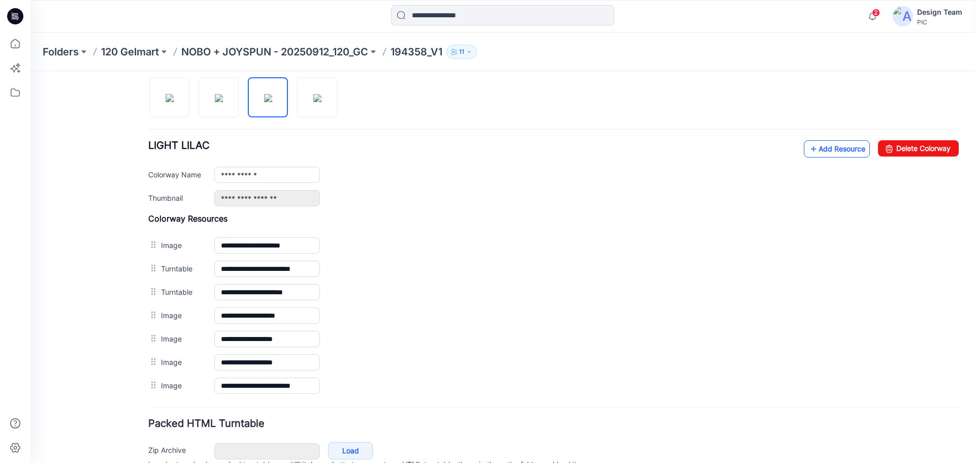
click at [832, 151] on link "Add Resource" at bounding box center [837, 148] width 66 height 17
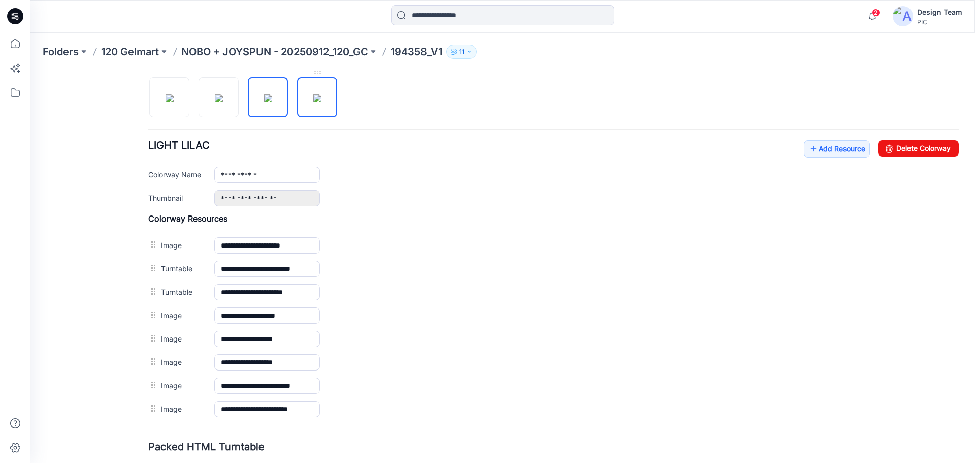
click at [320, 94] on img at bounding box center [317, 98] width 8 height 8
type input "**********"
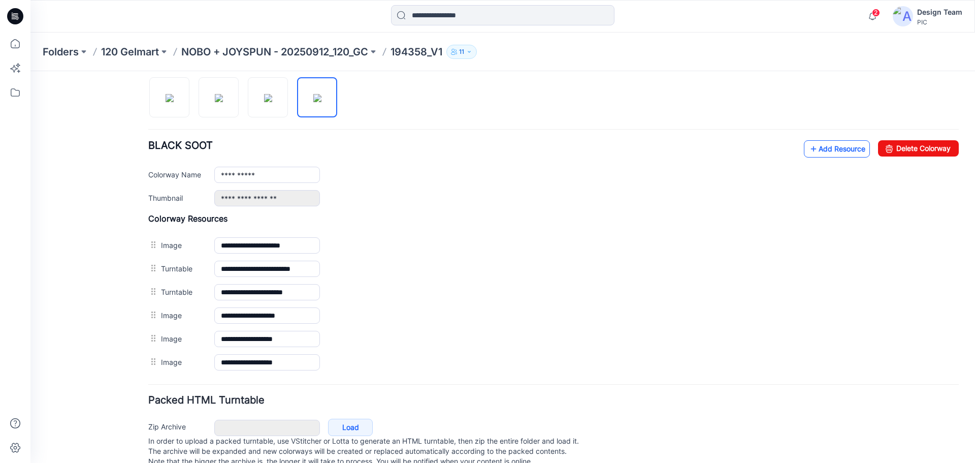
click at [845, 147] on link "Add Resource" at bounding box center [837, 148] width 66 height 17
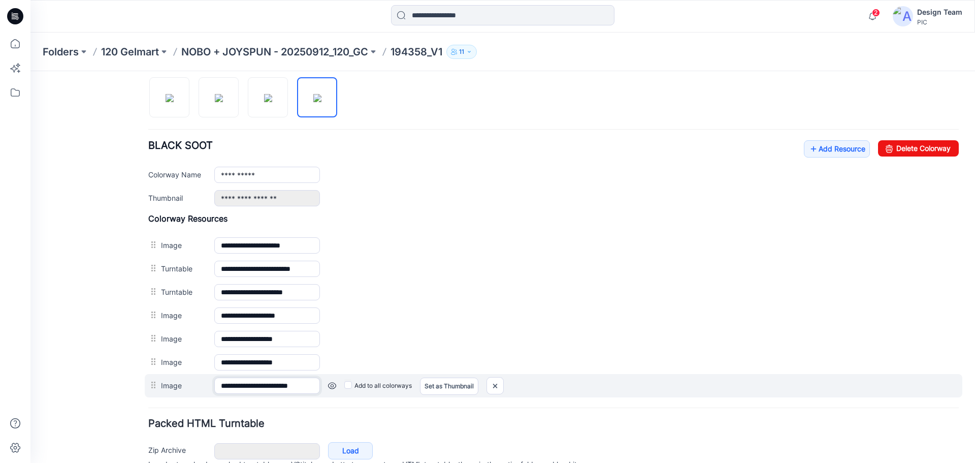
scroll to position [0, 7]
click at [350, 384] on div "**********" at bounding box center [554, 385] width 818 height 23
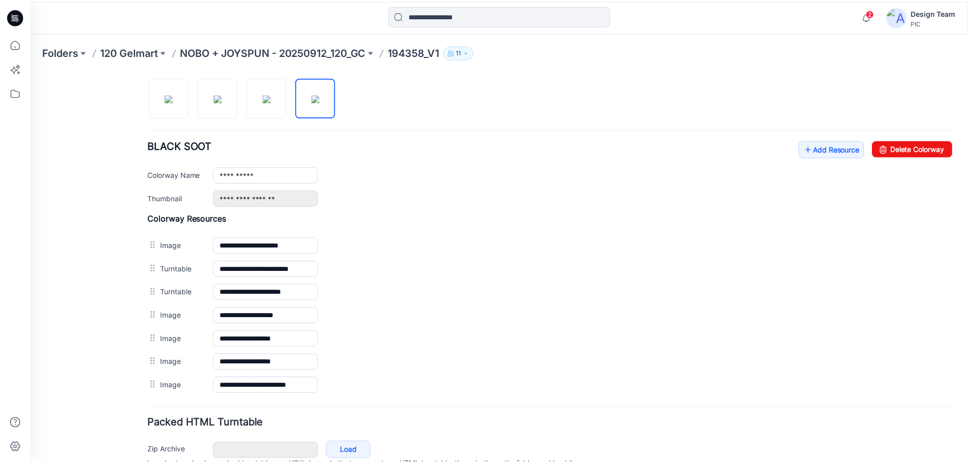
scroll to position [0, 0]
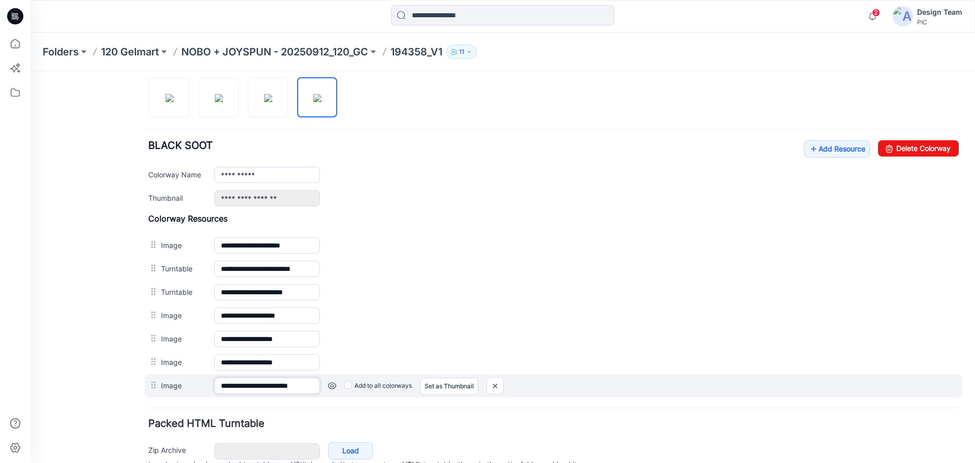
click at [261, 379] on input "**********" at bounding box center [267, 385] width 106 height 16
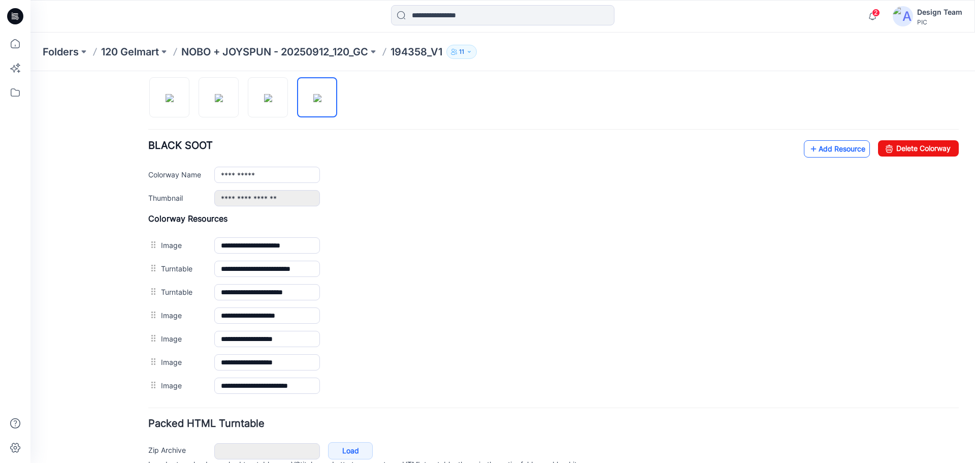
click at [840, 151] on link "Add Resource" at bounding box center [837, 148] width 66 height 17
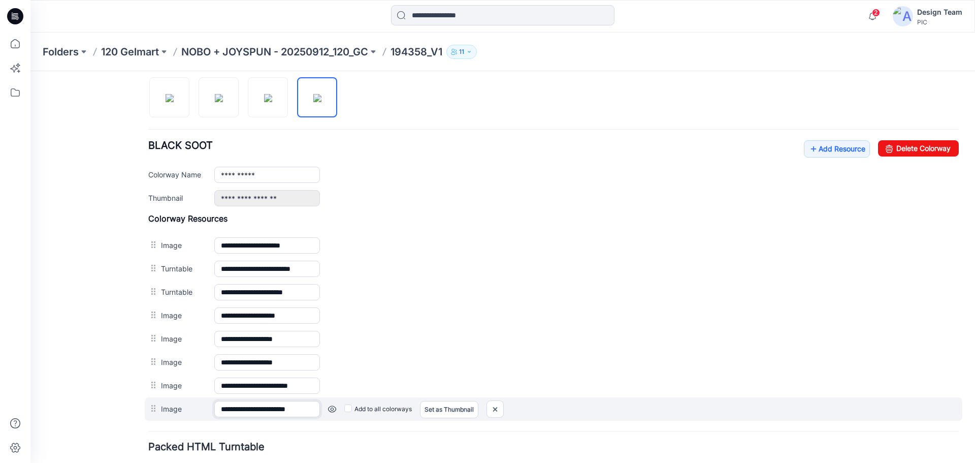
click at [295, 412] on input "**********" at bounding box center [267, 409] width 106 height 16
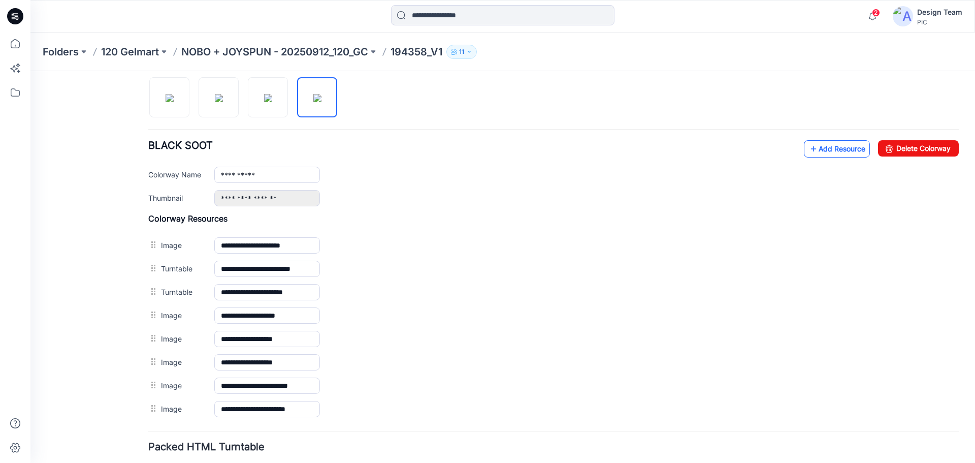
click at [834, 146] on link "Add Resource" at bounding box center [837, 148] width 66 height 17
click at [309, 48] on p "NOBO + JOYSPUN - 20250912_120_GC" at bounding box center [274, 52] width 187 height 14
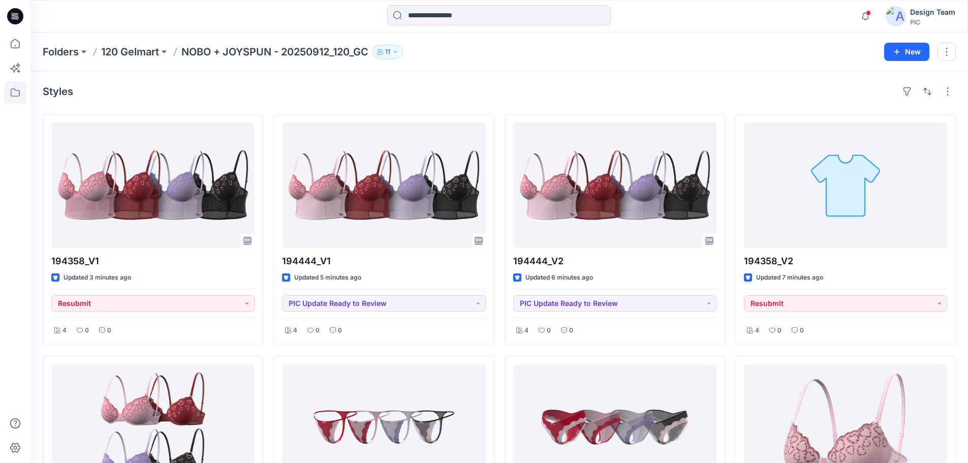
click at [19, 11] on icon at bounding box center [15, 16] width 16 height 16
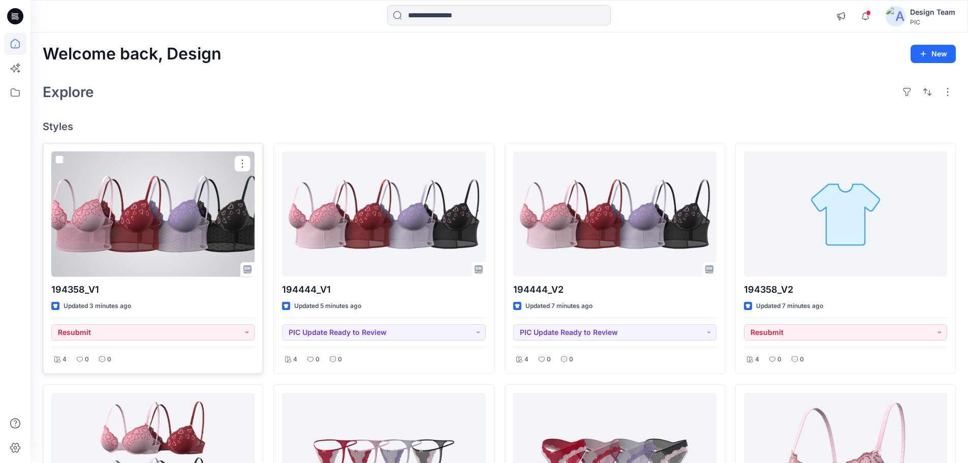
click at [163, 248] on div at bounding box center [152, 213] width 203 height 125
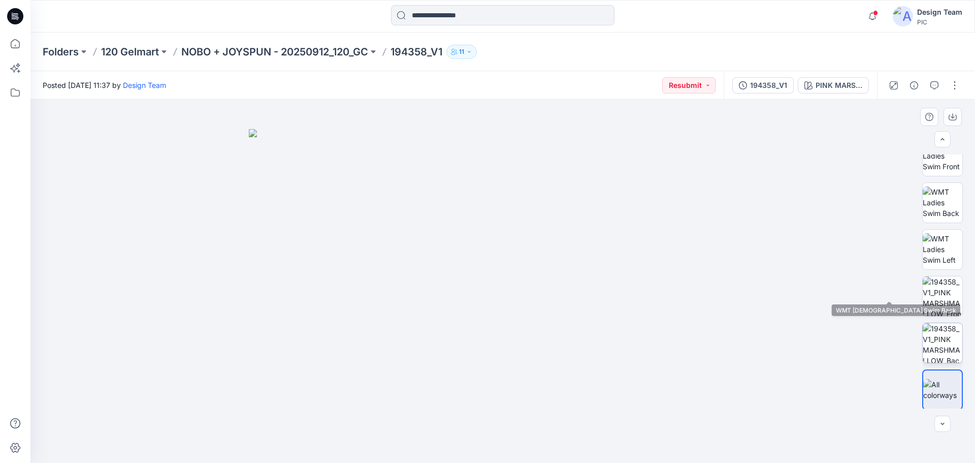
scroll to position [161, 0]
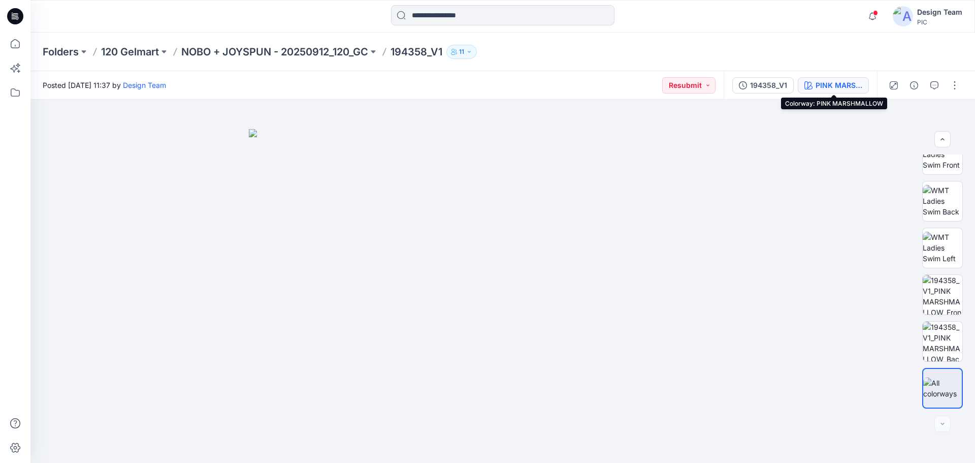
click at [823, 82] on div "PINK MARSHMALLOW" at bounding box center [839, 85] width 47 height 11
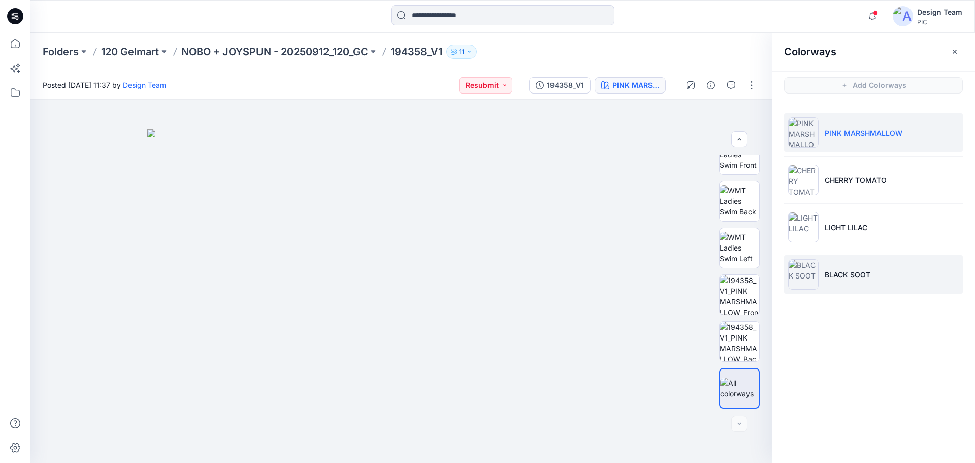
click at [871, 263] on li "BLACK SOOT" at bounding box center [873, 274] width 179 height 39
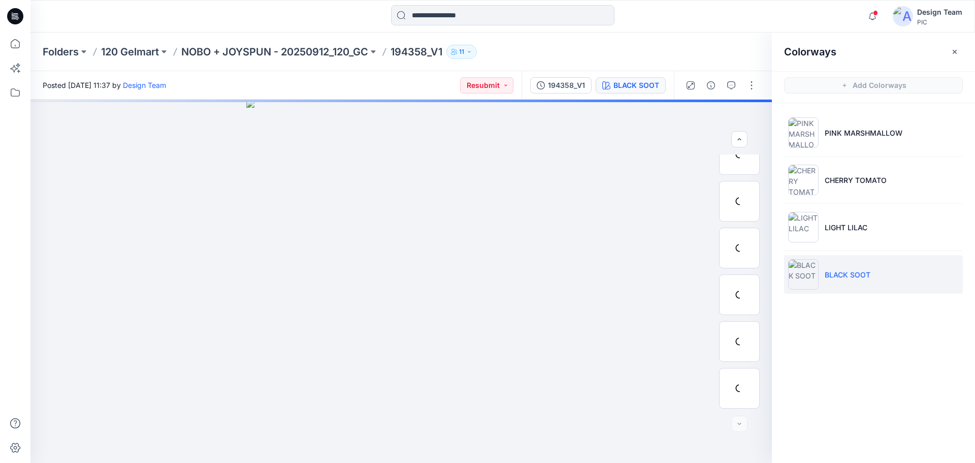
scroll to position [207, 0]
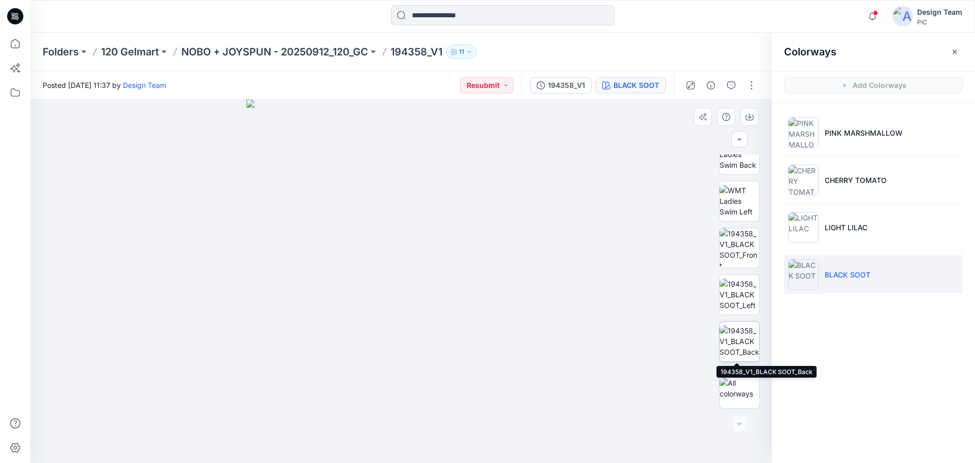
click at [744, 346] on img at bounding box center [740, 341] width 40 height 32
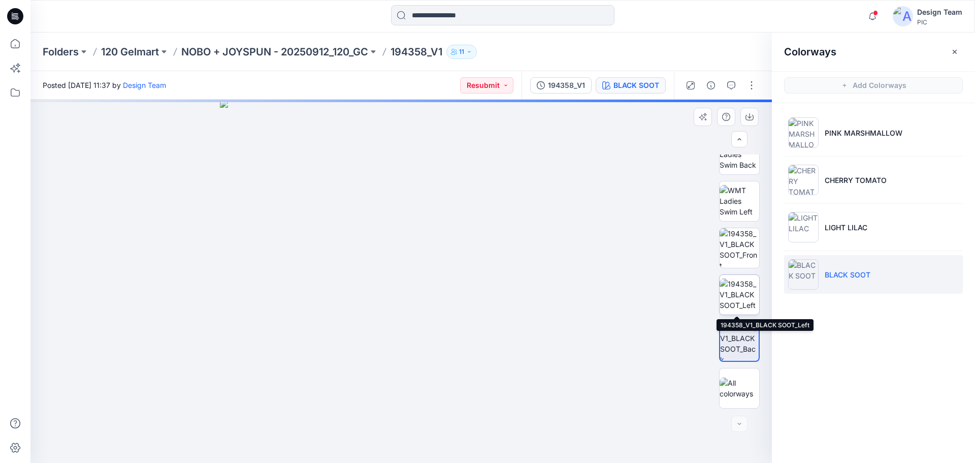
click at [724, 290] on img at bounding box center [740, 294] width 40 height 32
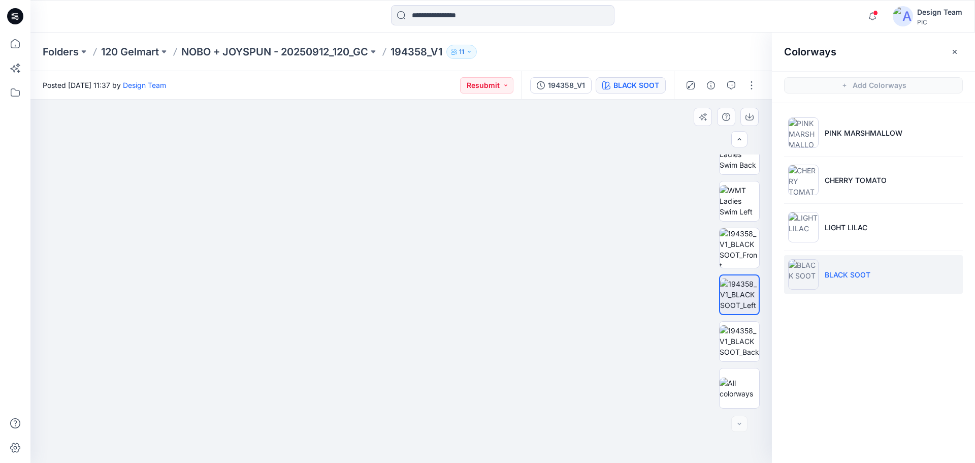
drag, startPoint x: 520, startPoint y: 383, endPoint x: 436, endPoint y: 235, distance: 170.2
click at [845, 240] on li "LIGHT LILAC" at bounding box center [873, 227] width 179 height 39
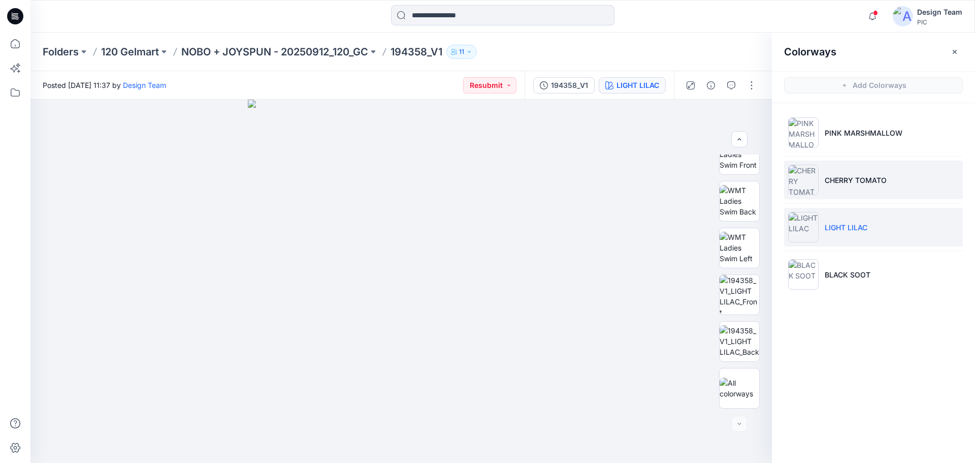
click at [841, 179] on p "CHERRY TOMATO" at bounding box center [856, 180] width 62 height 11
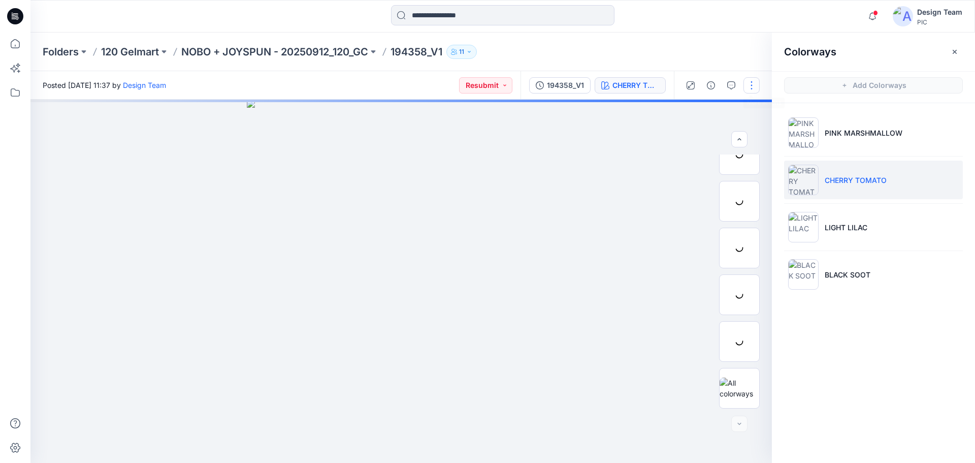
click at [744, 81] on button "button" at bounding box center [752, 85] width 16 height 16
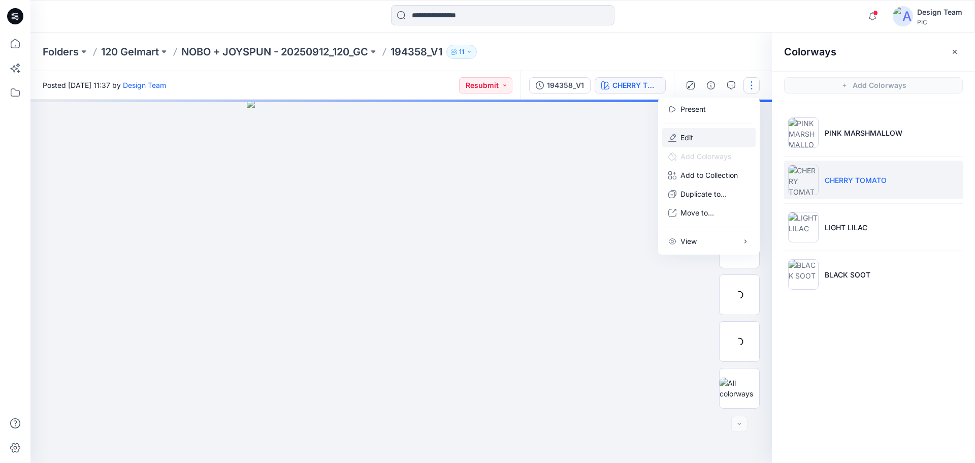
click at [708, 141] on button "Edit" at bounding box center [708, 137] width 93 height 19
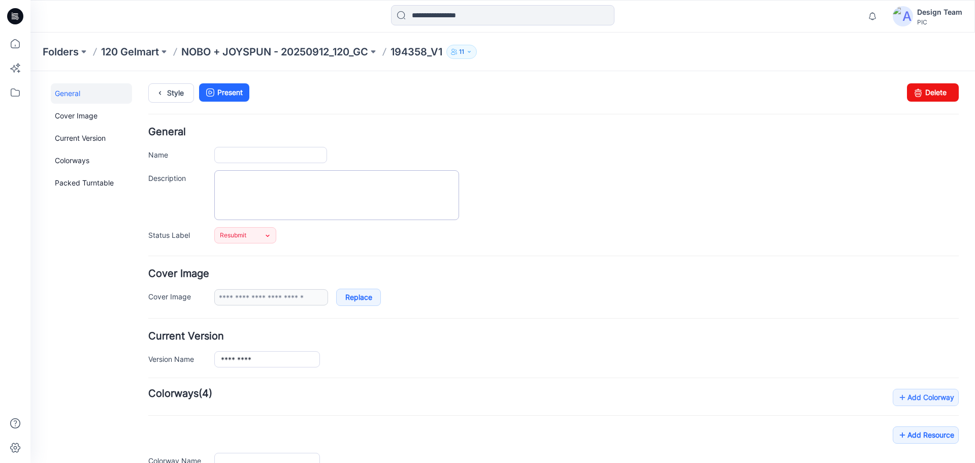
type input "*********"
type input "**********"
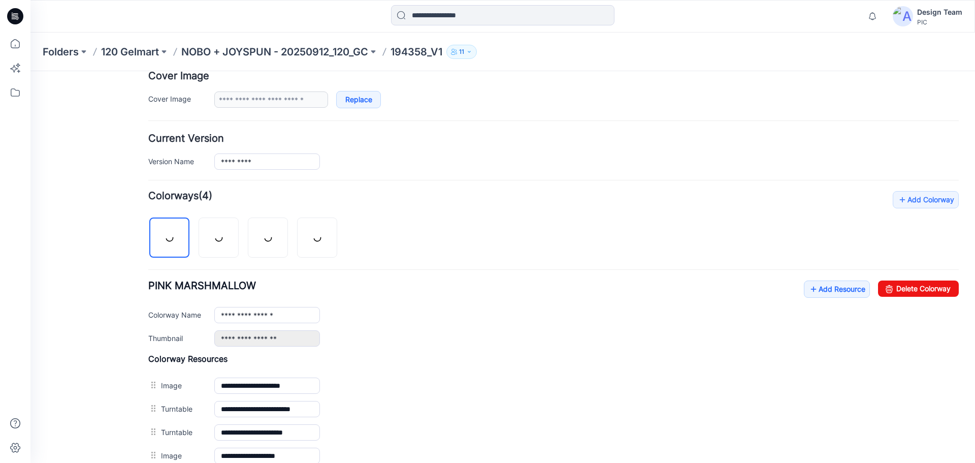
scroll to position [203, 0]
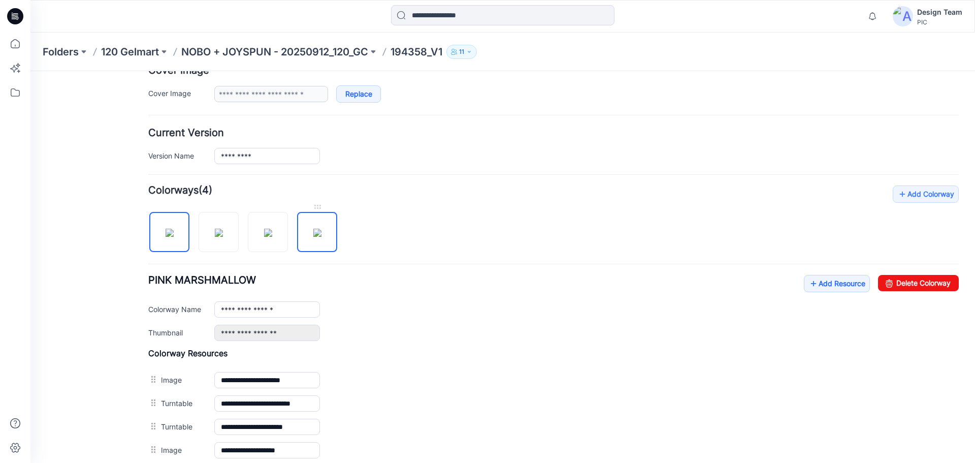
click at [322, 230] on img at bounding box center [317, 233] width 8 height 8
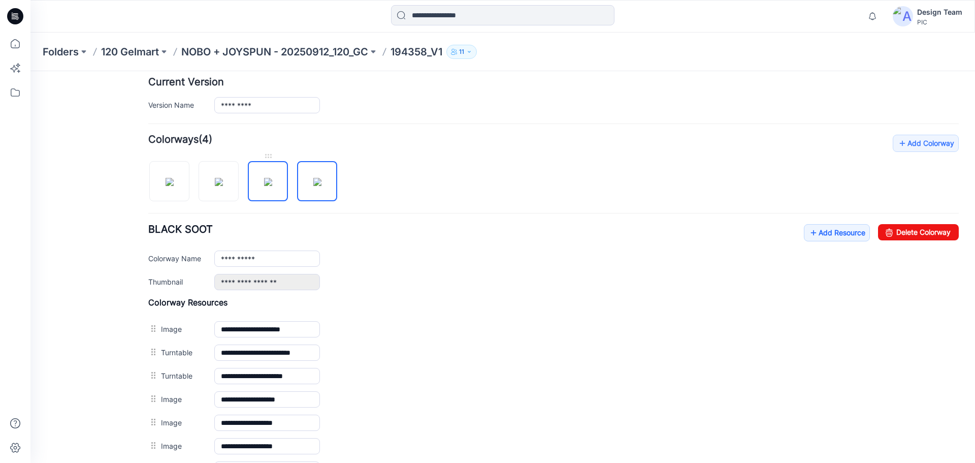
click at [264, 186] on img at bounding box center [268, 182] width 8 height 8
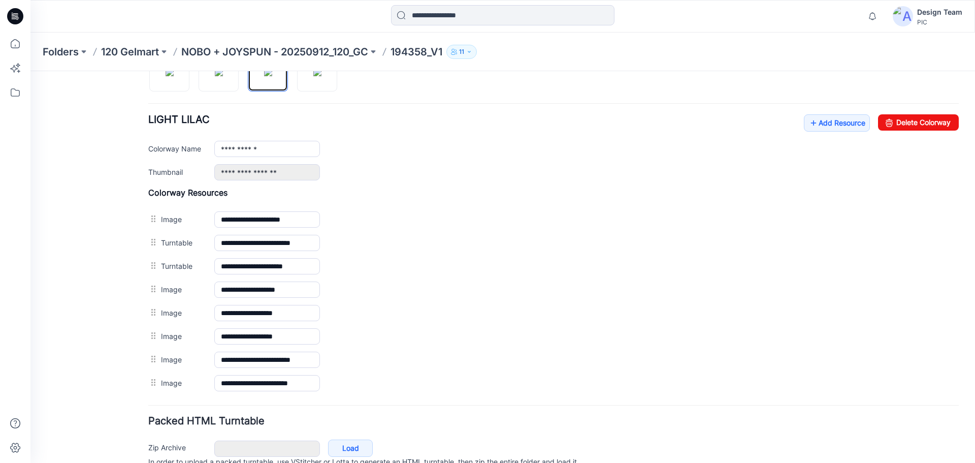
scroll to position [305, 0]
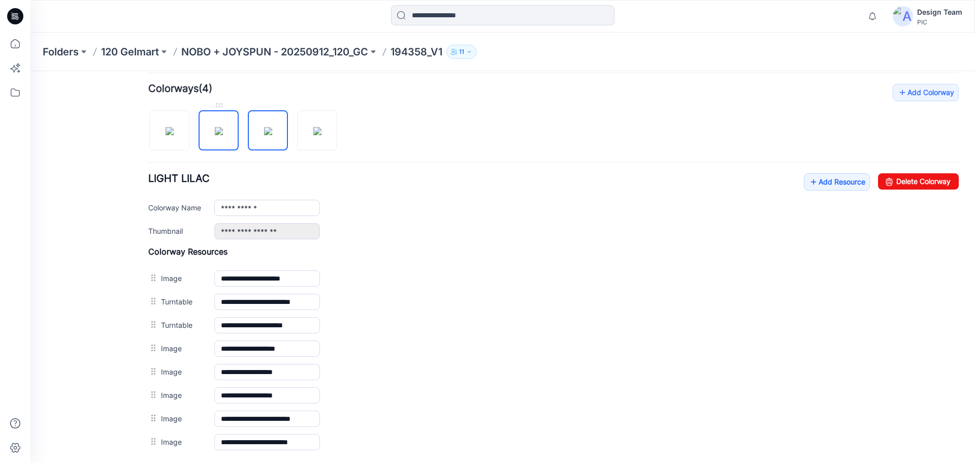
click at [220, 132] on img at bounding box center [219, 131] width 8 height 8
type input "**********"
click at [830, 174] on link "Add Resource" at bounding box center [837, 181] width 66 height 17
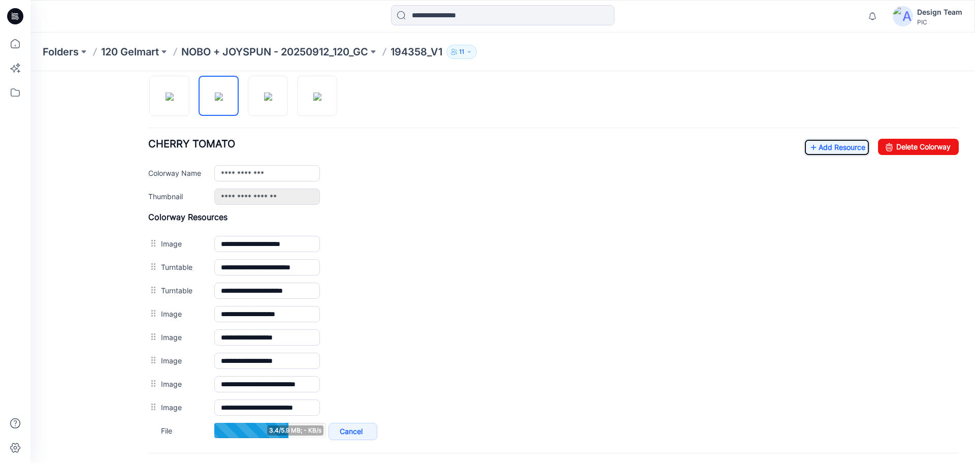
scroll to position [406, 0]
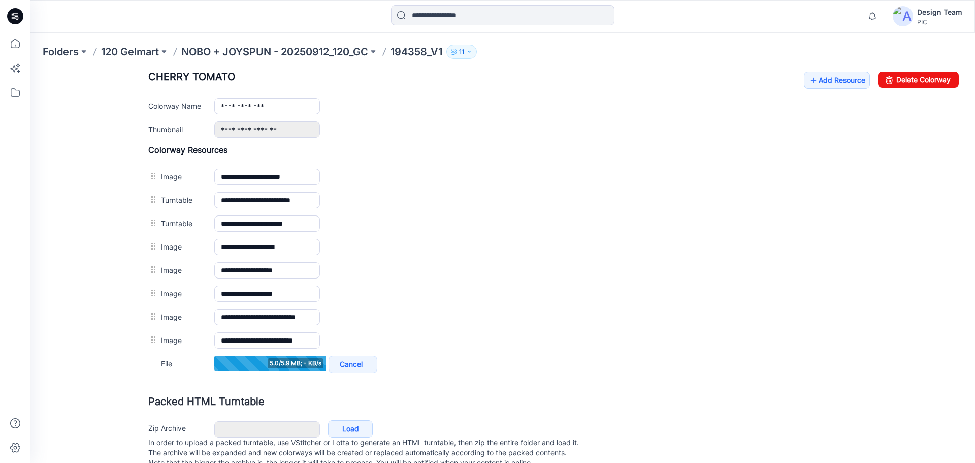
click at [472, 50] on icon "button" at bounding box center [469, 52] width 6 height 6
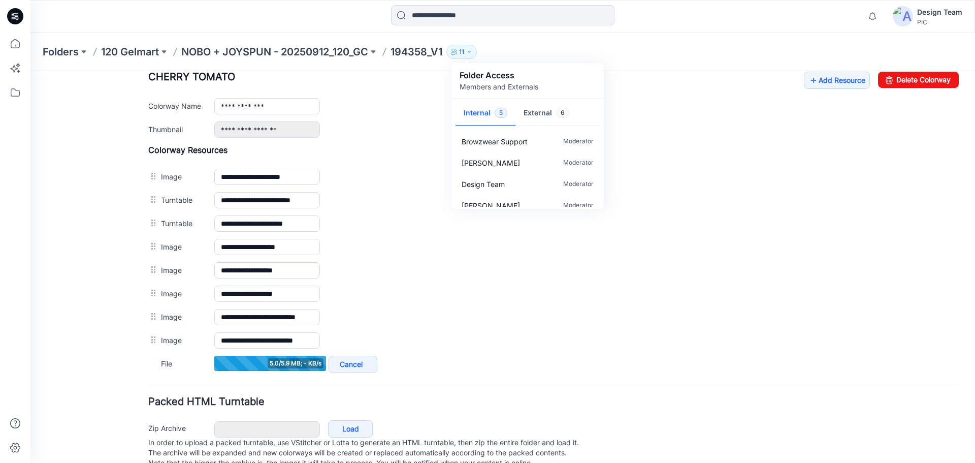
click at [472, 50] on icon "button" at bounding box center [469, 52] width 6 height 6
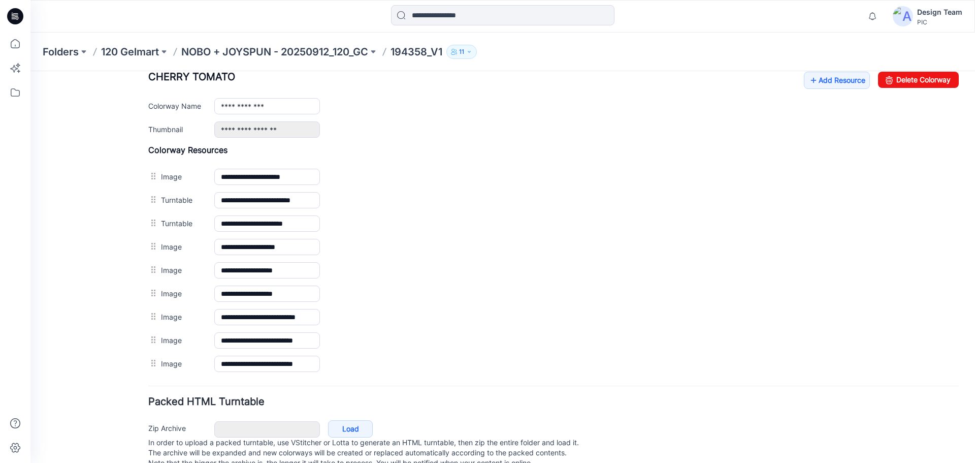
click at [440, 55] on p "194358_V1" at bounding box center [417, 52] width 52 height 14
click at [428, 48] on p "194358_V1" at bounding box center [417, 52] width 52 height 14
click at [336, 54] on p "NOBO + JOYSPUN - 20250912_120_GC" at bounding box center [274, 52] width 187 height 14
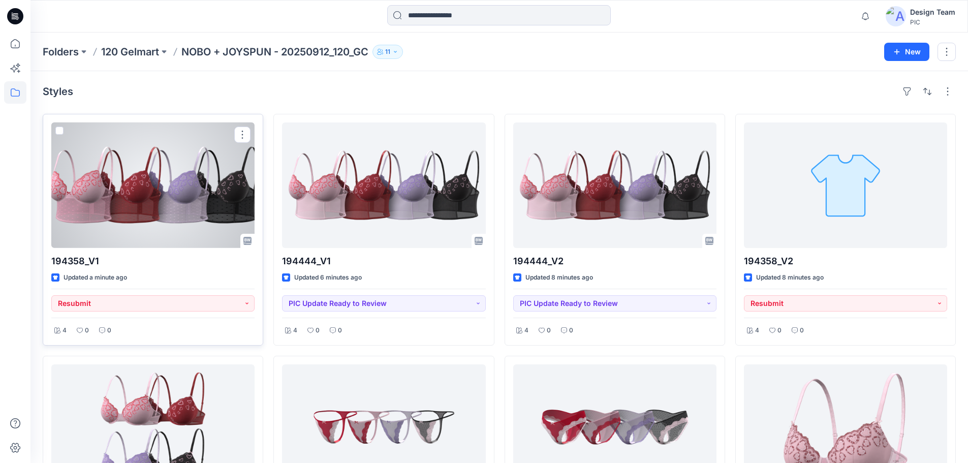
click at [212, 196] on div at bounding box center [152, 184] width 203 height 125
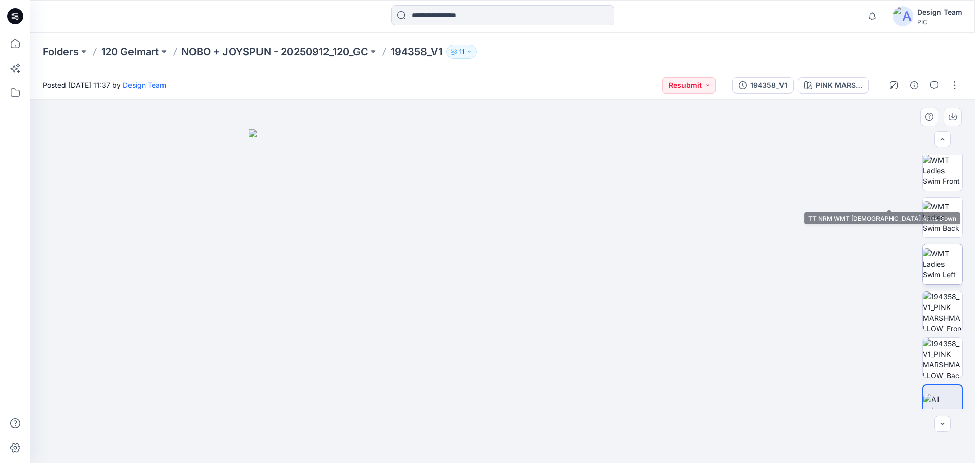
scroll to position [161, 0]
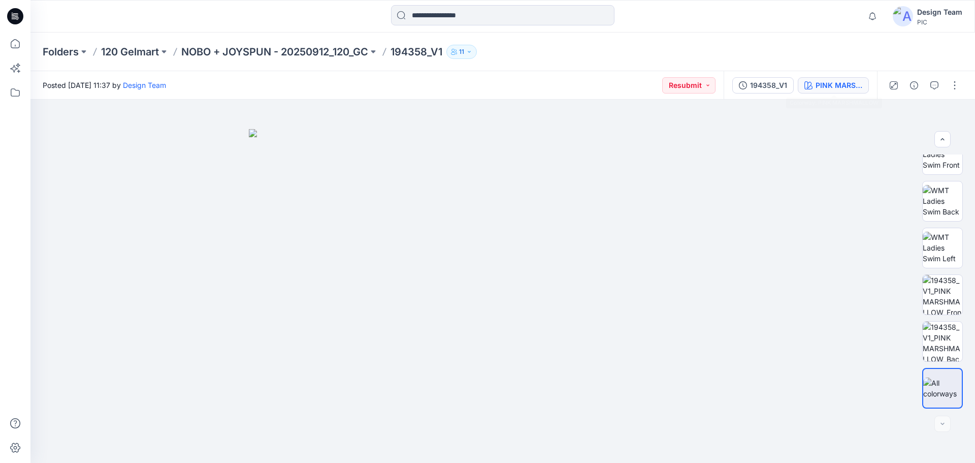
click at [808, 87] on icon "button" at bounding box center [809, 85] width 8 height 8
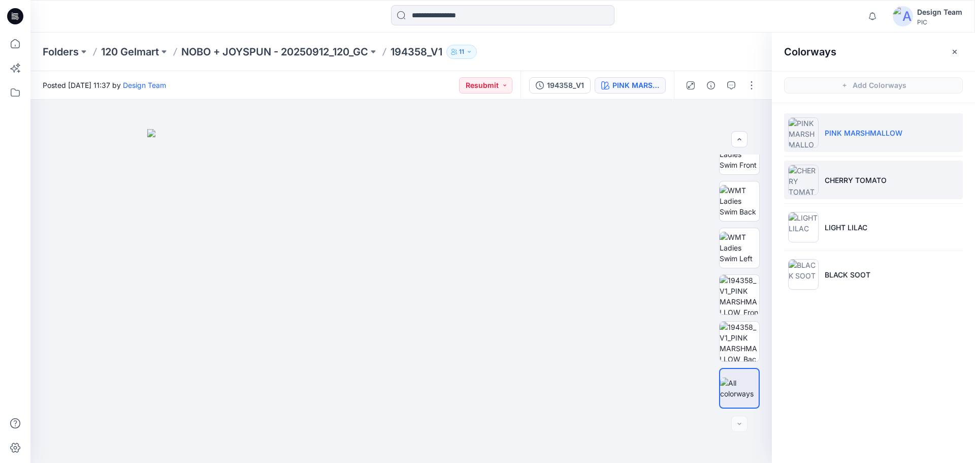
click at [845, 183] on p "CHERRY TOMATO" at bounding box center [856, 180] width 62 height 11
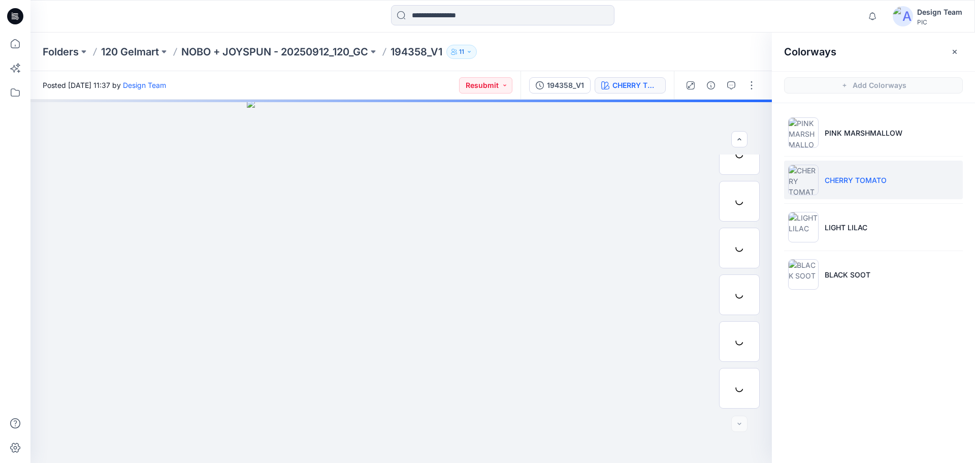
scroll to position [207, 0]
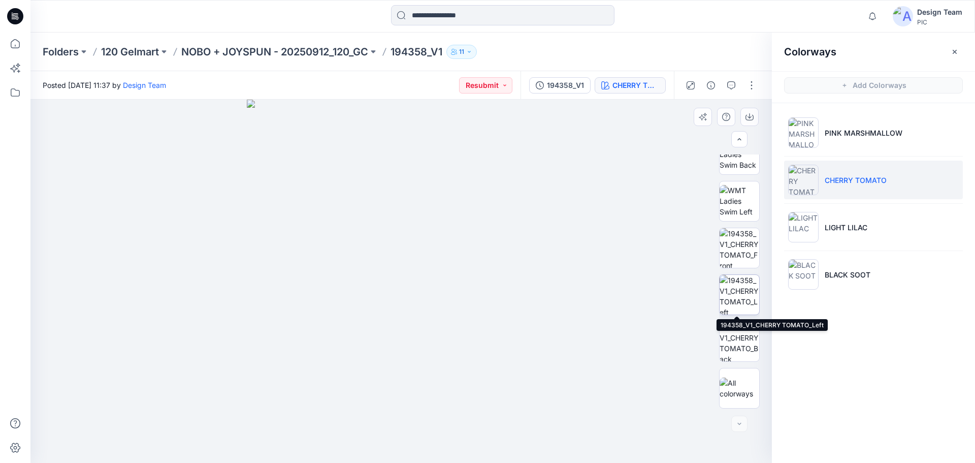
click at [745, 307] on img at bounding box center [740, 295] width 40 height 40
drag, startPoint x: 507, startPoint y: 326, endPoint x: 468, endPoint y: 200, distance: 131.4
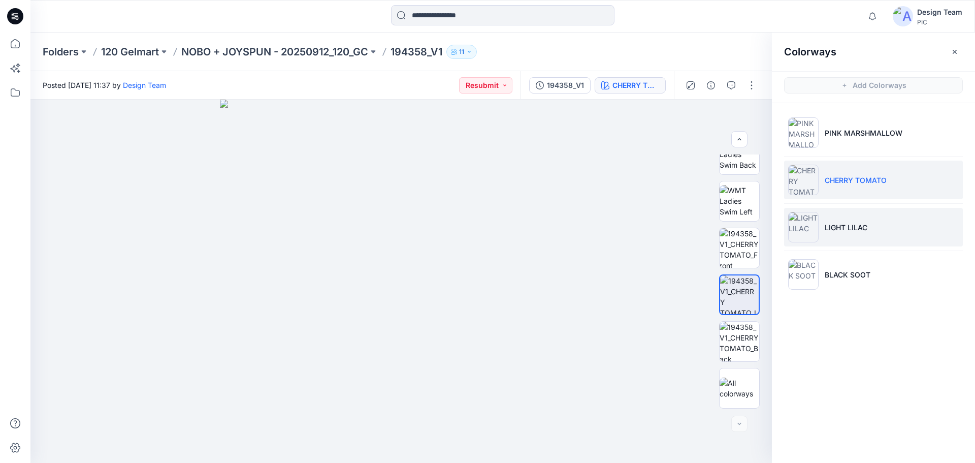
click at [857, 226] on p "LIGHT LILAC" at bounding box center [846, 227] width 43 height 11
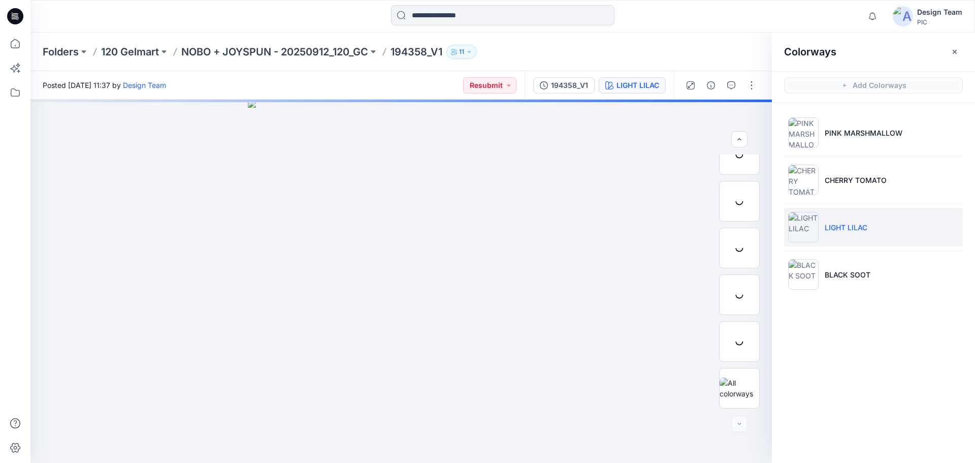
scroll to position [161, 0]
click at [846, 230] on p "LIGHT LILAC" at bounding box center [846, 227] width 43 height 11
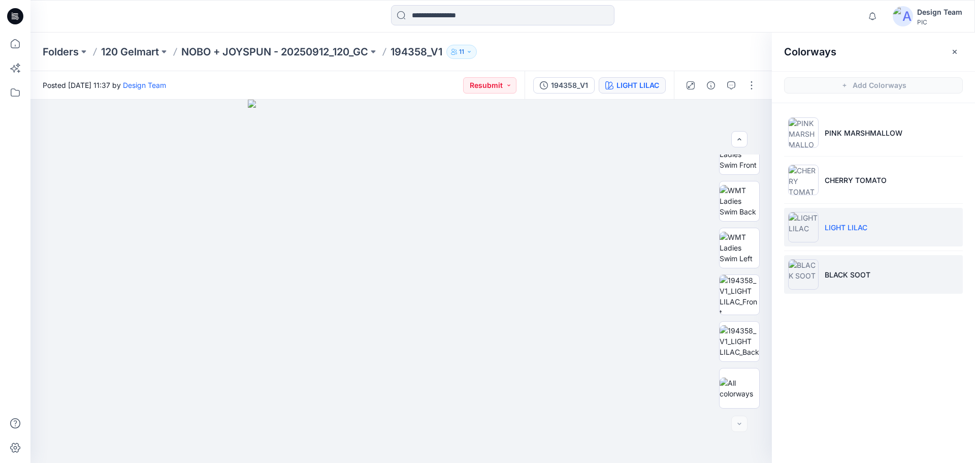
click at [846, 272] on p "BLACK SOOT" at bounding box center [848, 274] width 46 height 11
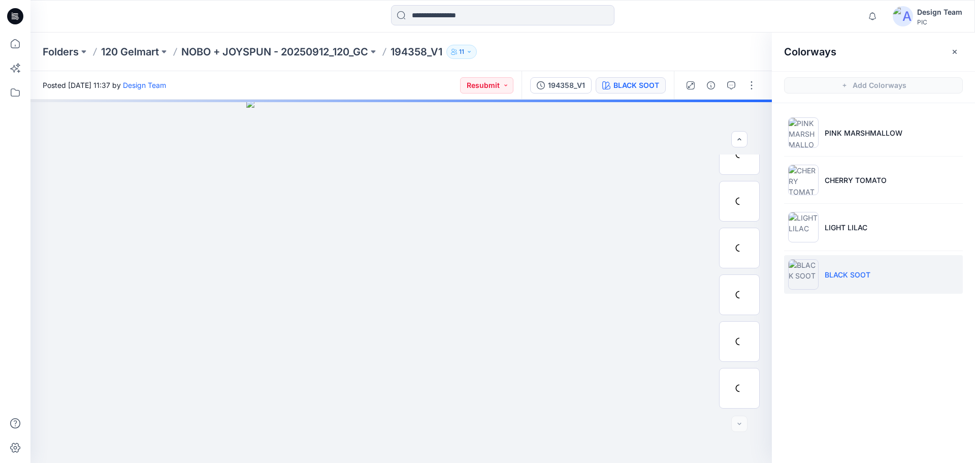
scroll to position [207, 0]
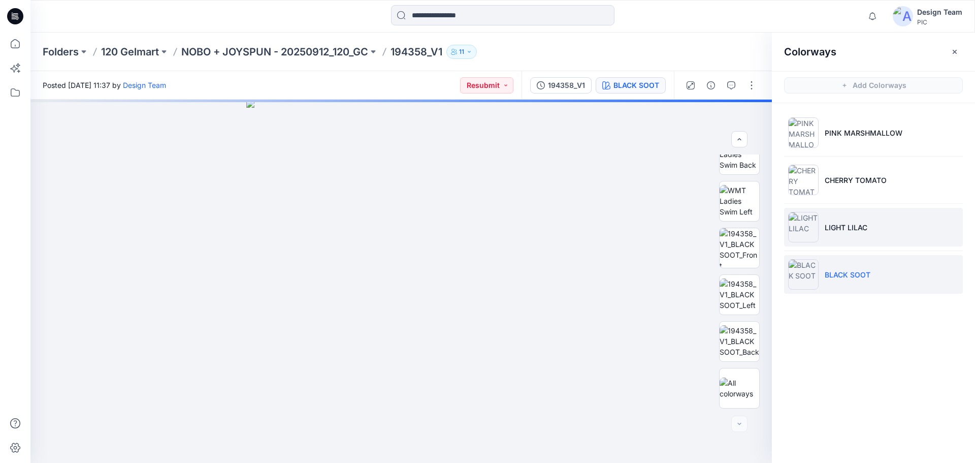
click at [864, 236] on li "LIGHT LILAC" at bounding box center [873, 227] width 179 height 39
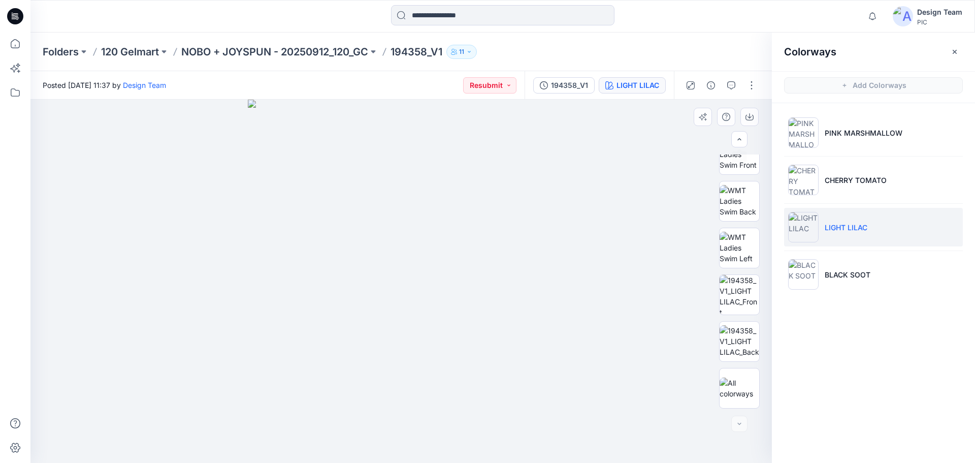
scroll to position [161, 0]
click at [762, 81] on div at bounding box center [721, 85] width 94 height 28
click at [757, 83] on button "button" at bounding box center [752, 85] width 16 height 16
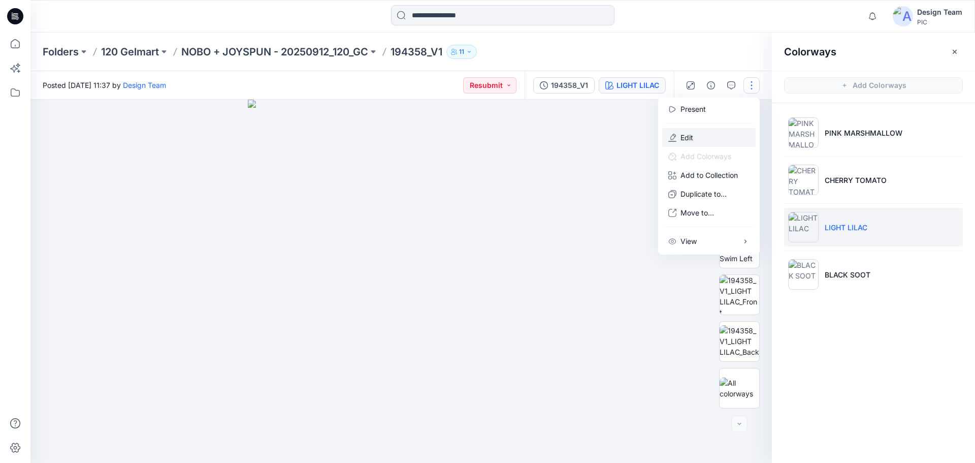
click at [711, 135] on button "Edit" at bounding box center [708, 137] width 93 height 19
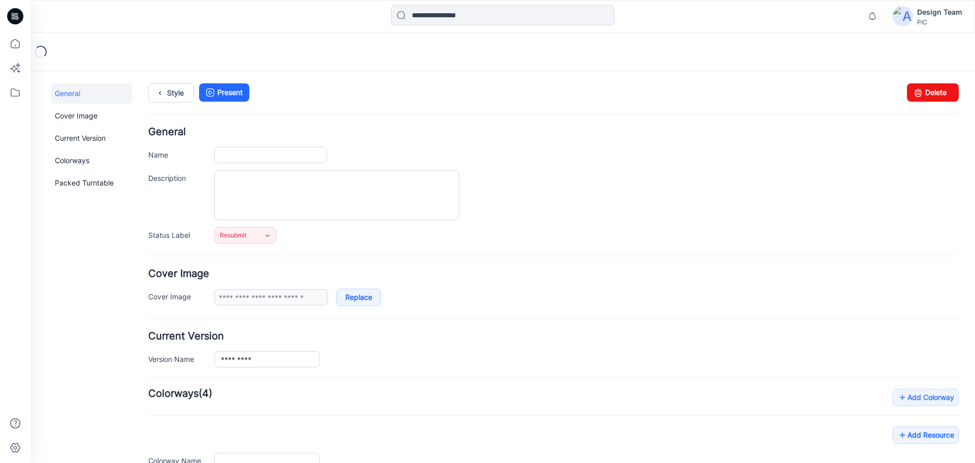
type input "*********"
type input "**********"
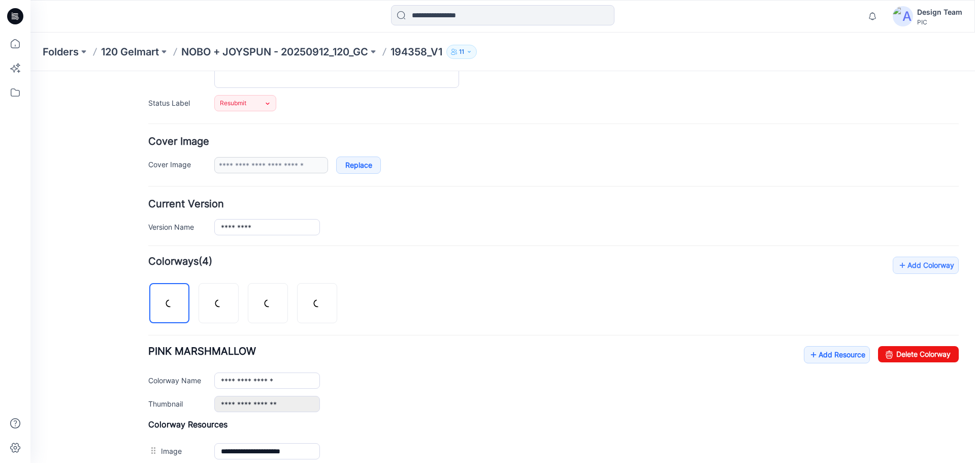
scroll to position [152, 0]
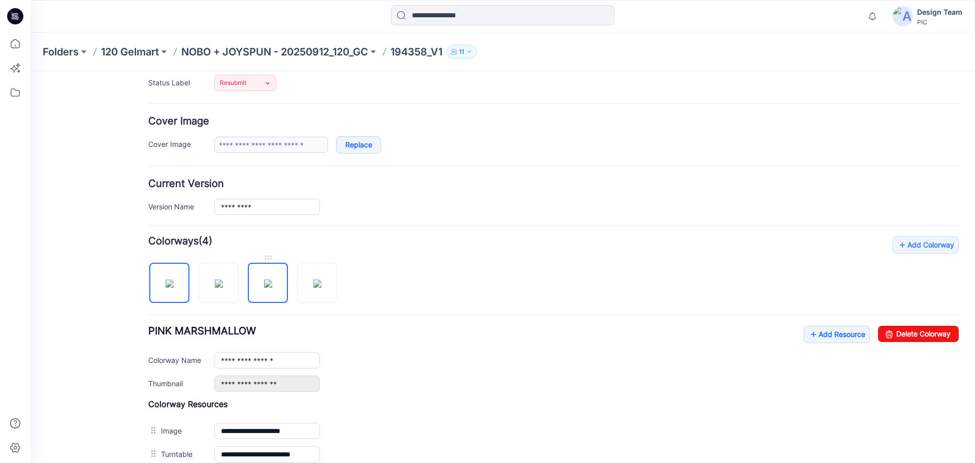
click at [264, 285] on img at bounding box center [268, 283] width 8 height 8
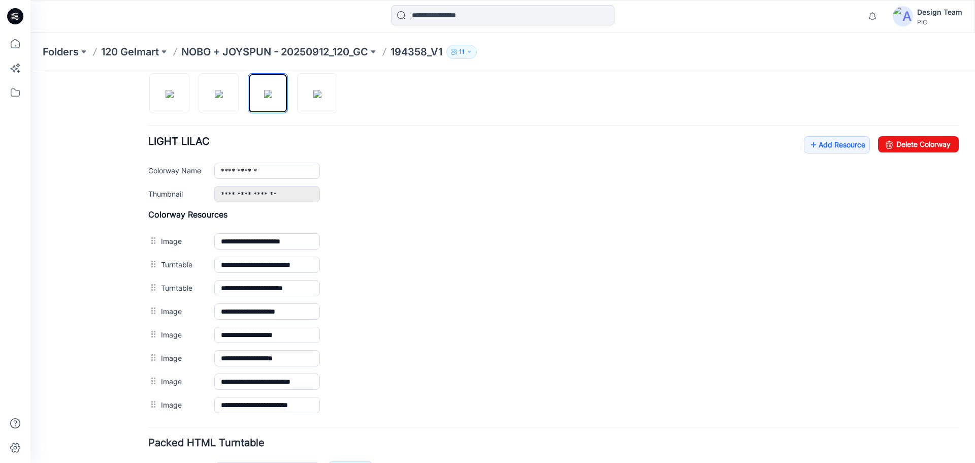
scroll to position [356, 0]
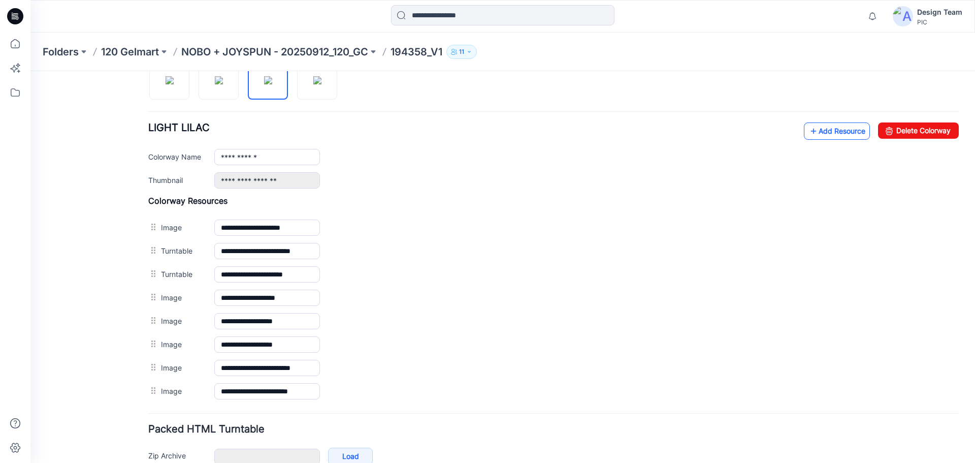
click at [818, 132] on link "Add Resource" at bounding box center [837, 130] width 66 height 17
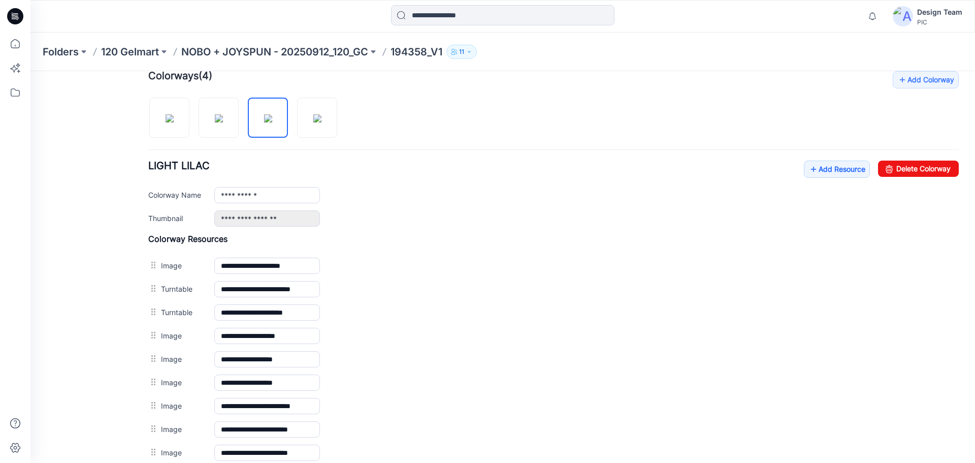
scroll to position [203, 0]
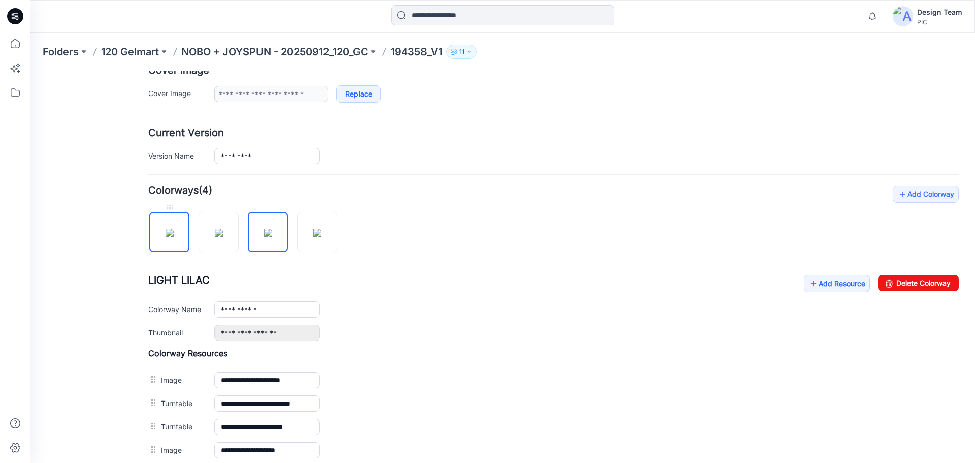
click at [174, 229] on img at bounding box center [170, 233] width 8 height 8
type input "**********"
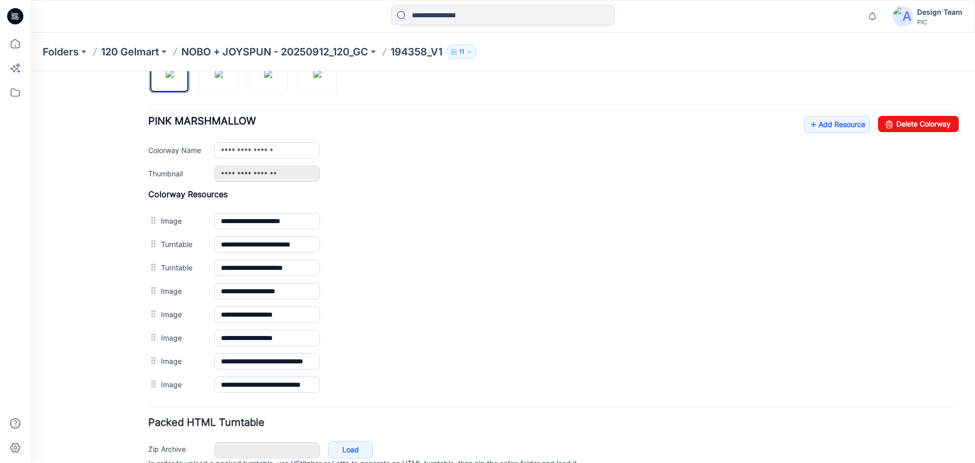
scroll to position [406, 0]
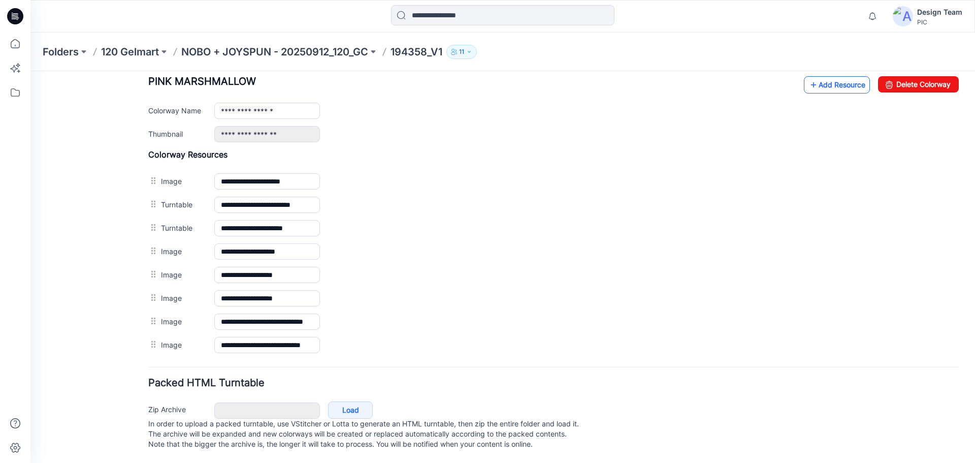
click at [825, 84] on link "Add Resource" at bounding box center [837, 84] width 66 height 17
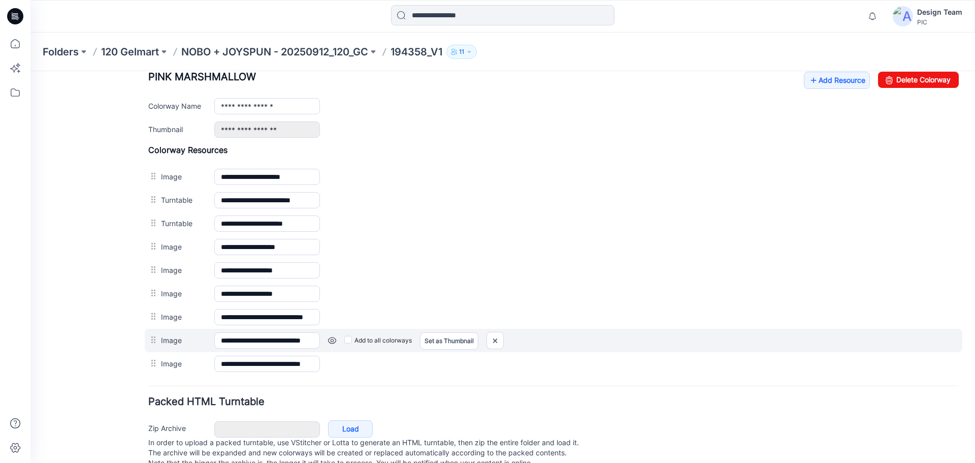
scroll to position [0, 33]
drag, startPoint x: 151, startPoint y: 366, endPoint x: 365, endPoint y: 340, distance: 215.5
click at [365, 340] on div "**********" at bounding box center [554, 340] width 818 height 23
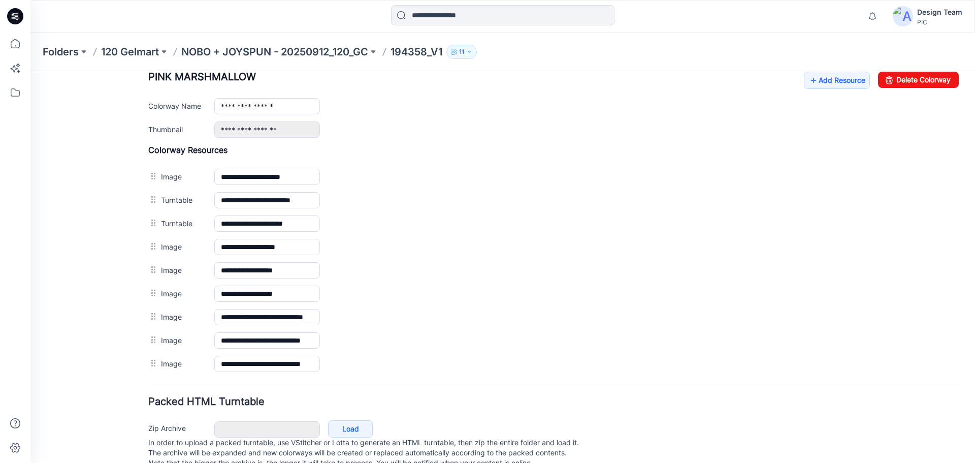
click at [84, 307] on div "General Cover Image Current Version Colorways Packed Turntable" at bounding box center [91, 79] width 81 height 805
click at [410, 49] on p "194358_V1" at bounding box center [417, 52] width 52 height 14
click at [348, 51] on p "NOBO + JOYSPUN - 20250912_120_GC" at bounding box center [274, 52] width 187 height 14
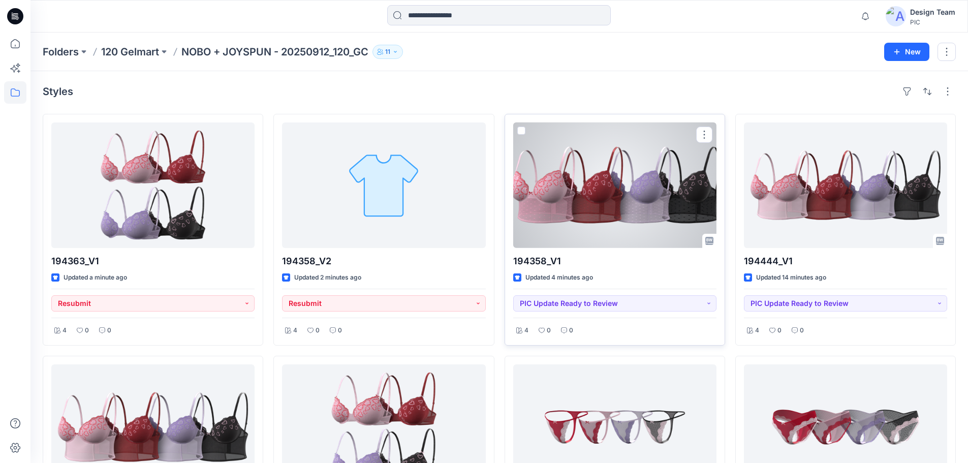
click at [608, 256] on p "194358_V1" at bounding box center [614, 261] width 203 height 14
click at [593, 230] on div at bounding box center [614, 184] width 203 height 125
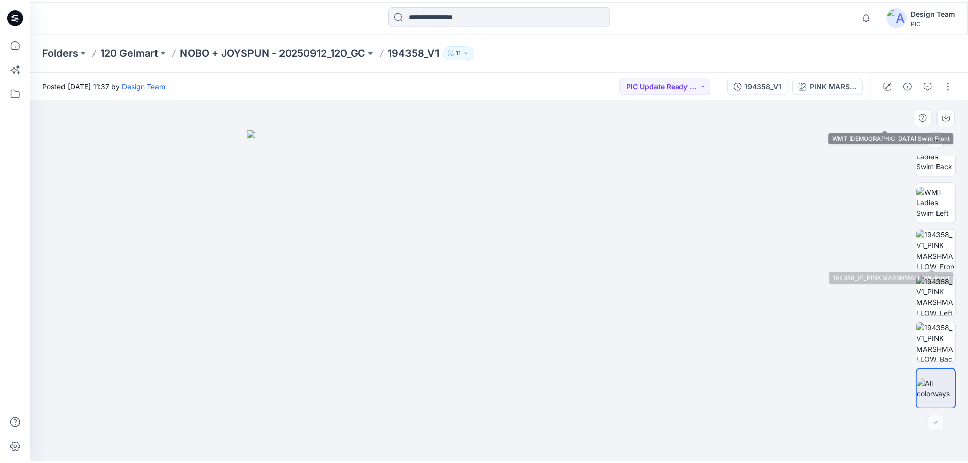
scroll to position [207, 0]
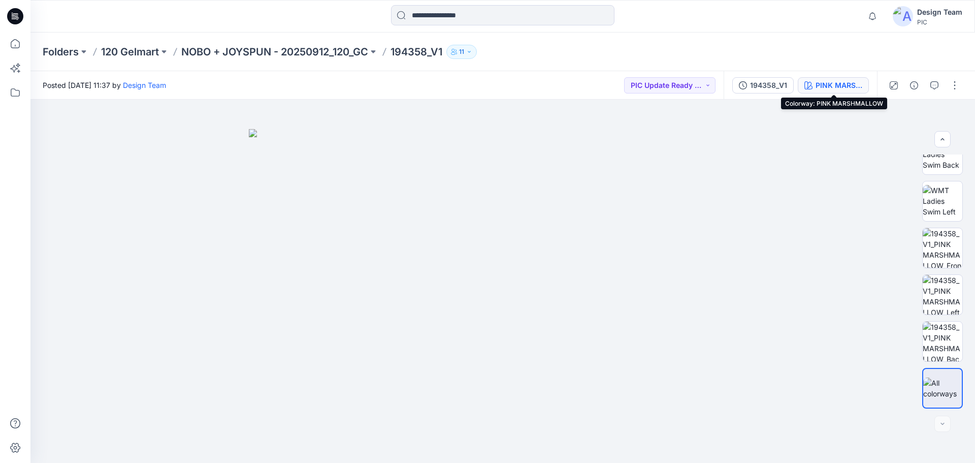
click at [815, 87] on button "PINK MARSHMALLOW" at bounding box center [833, 85] width 71 height 16
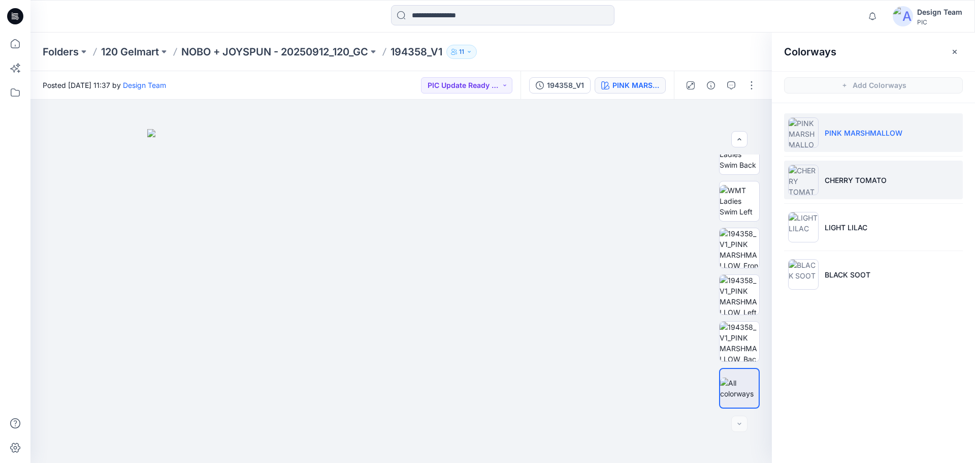
click at [850, 175] on p "CHERRY TOMATO" at bounding box center [856, 180] width 62 height 11
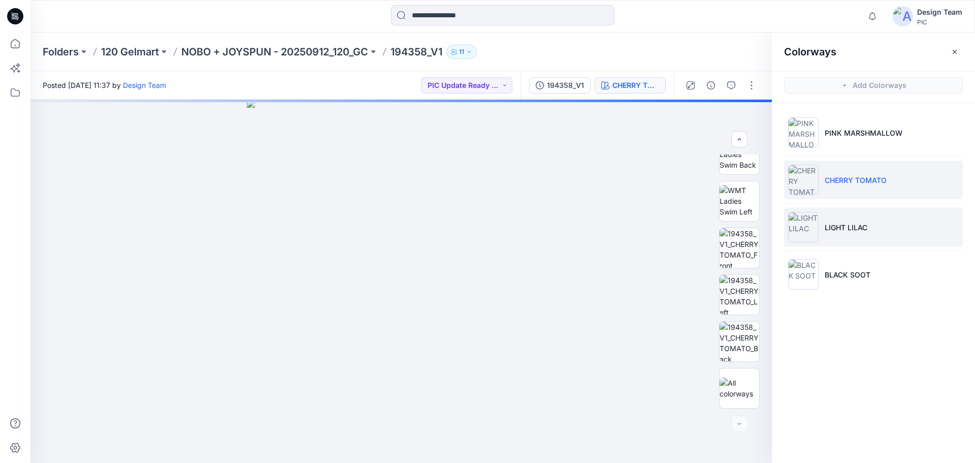
click at [832, 220] on li "LIGHT LILAC" at bounding box center [873, 227] width 179 height 39
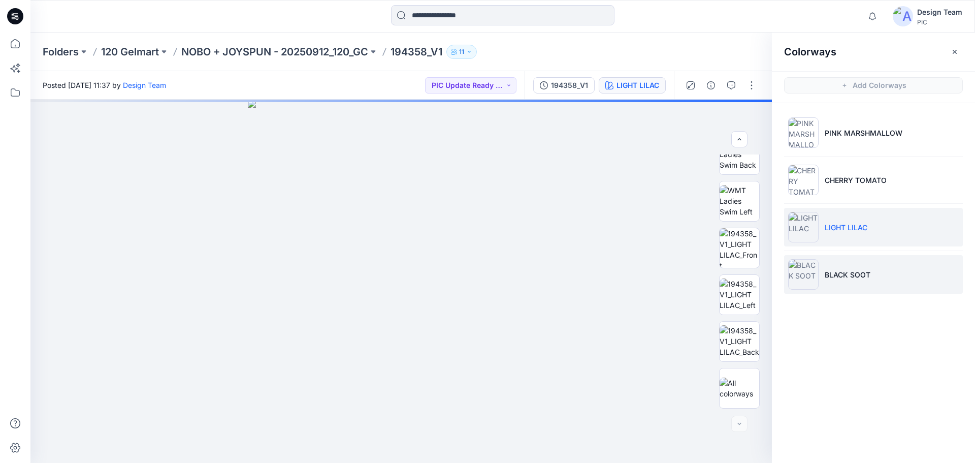
click at [815, 274] on img at bounding box center [803, 274] width 30 height 30
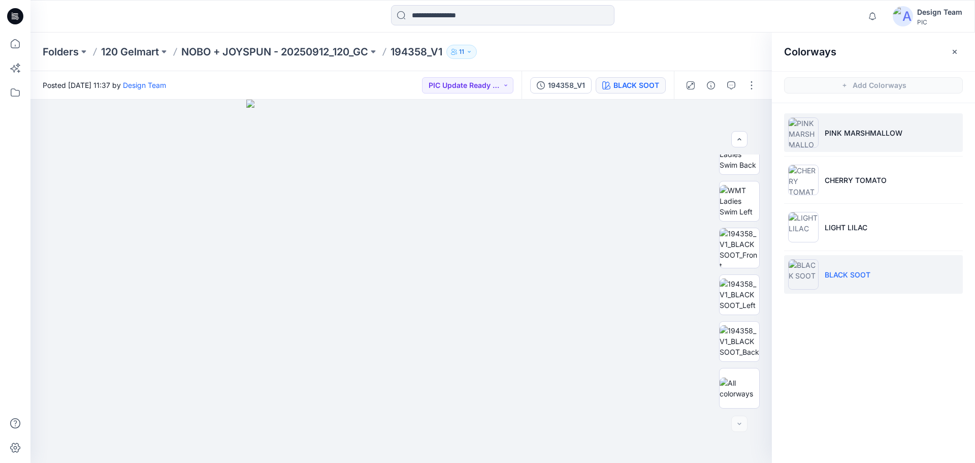
click at [866, 145] on li "PINK MARSHMALLOW" at bounding box center [873, 132] width 179 height 39
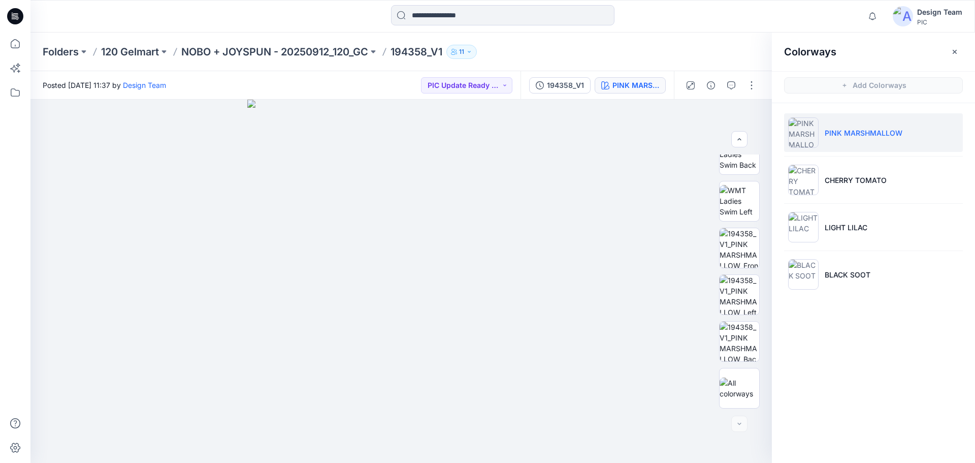
click at [7, 14] on div at bounding box center [15, 16] width 33 height 33
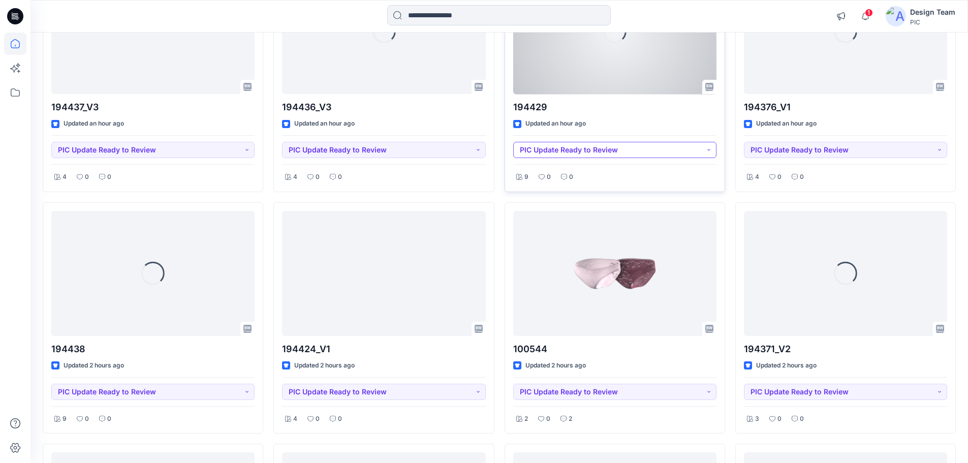
scroll to position [951, 0]
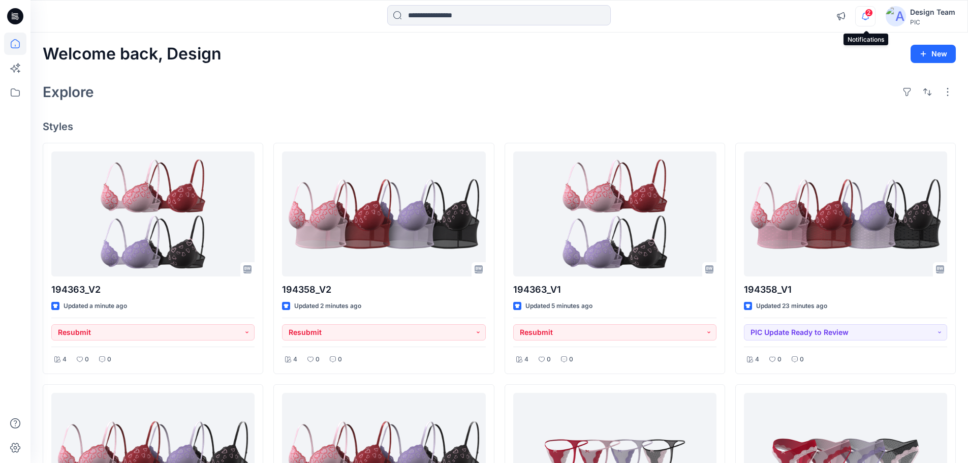
click at [864, 14] on icon "button" at bounding box center [864, 16] width 19 height 20
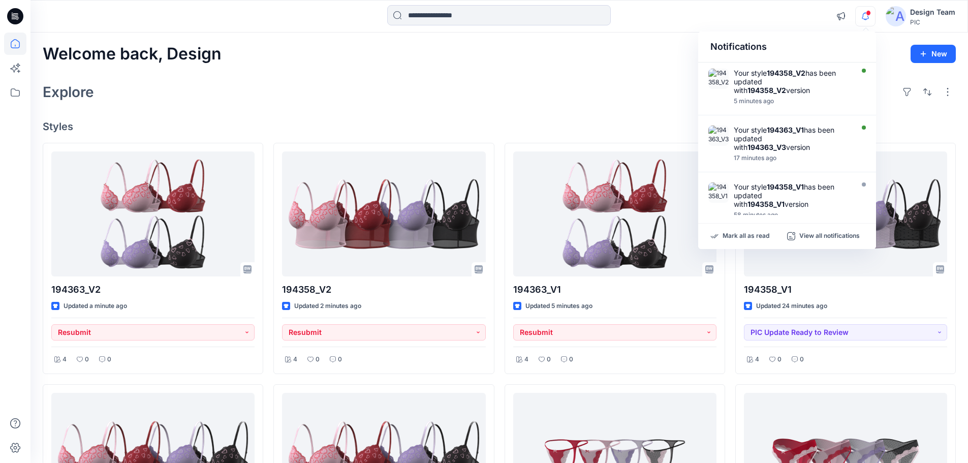
click at [692, 13] on div at bounding box center [499, 16] width 468 height 22
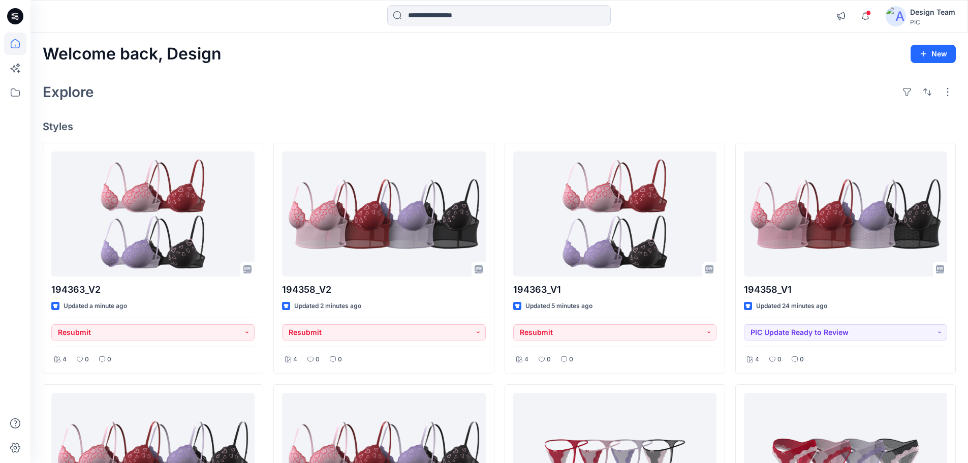
click at [13, 12] on icon at bounding box center [15, 16] width 16 height 16
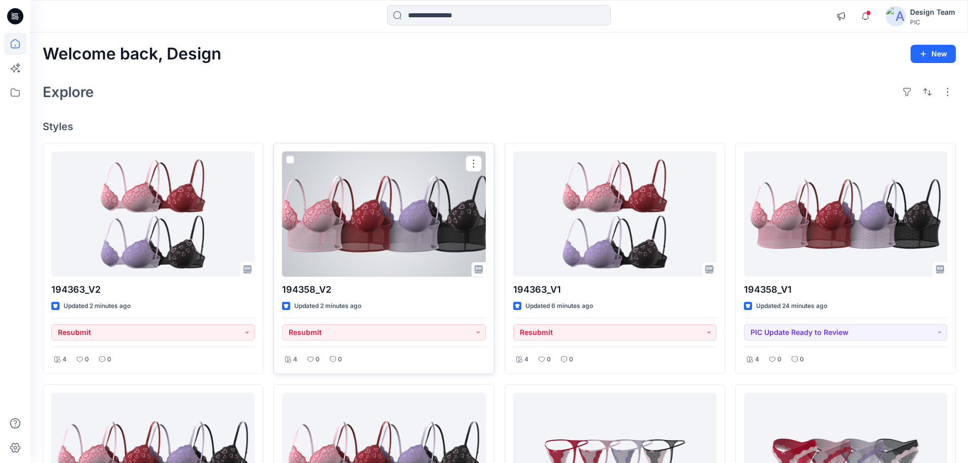
click at [395, 224] on div at bounding box center [383, 213] width 203 height 125
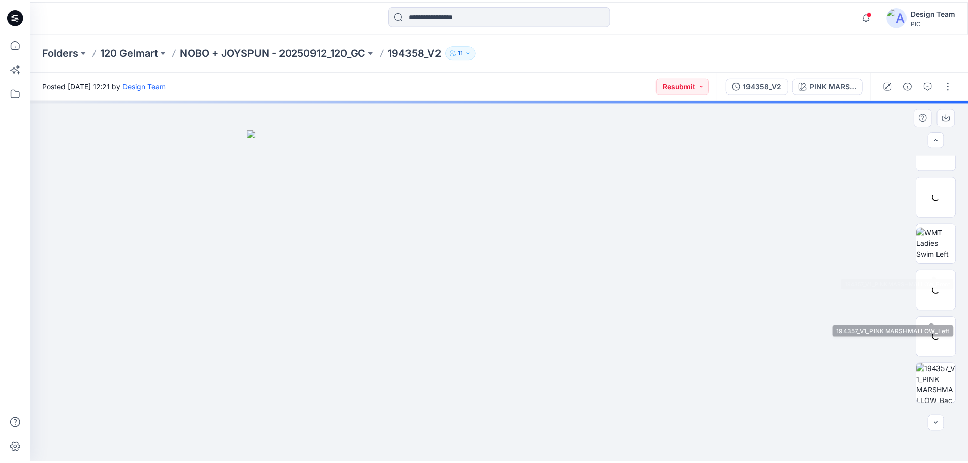
scroll to position [203, 0]
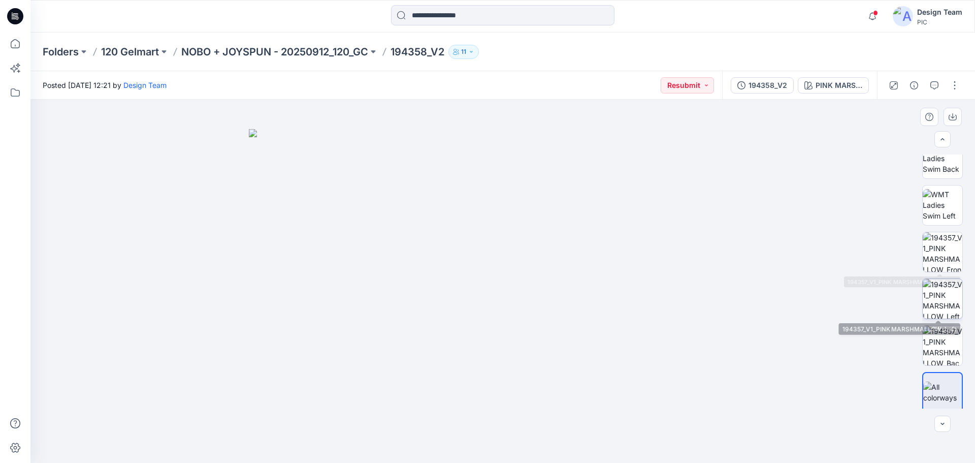
click at [952, 310] on img at bounding box center [943, 299] width 40 height 40
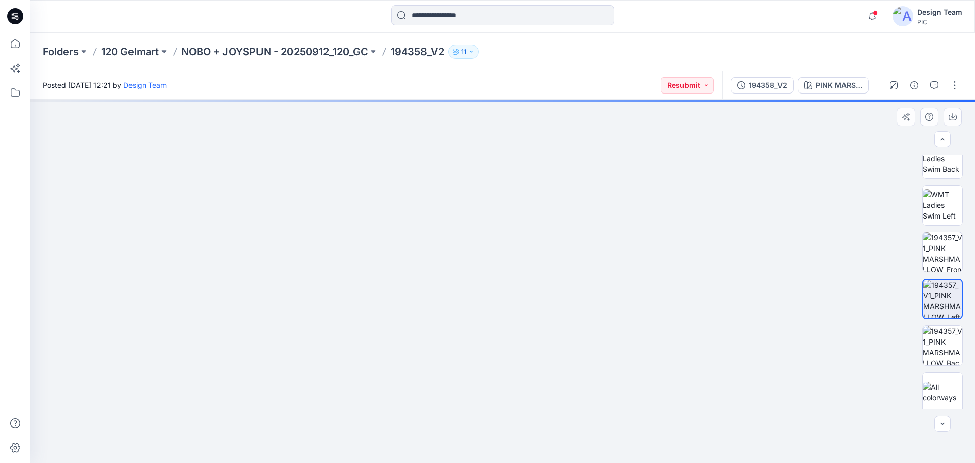
drag, startPoint x: 637, startPoint y: 365, endPoint x: 571, endPoint y: 325, distance: 77.5
click at [571, 325] on img at bounding box center [498, 95] width 1097 height 733
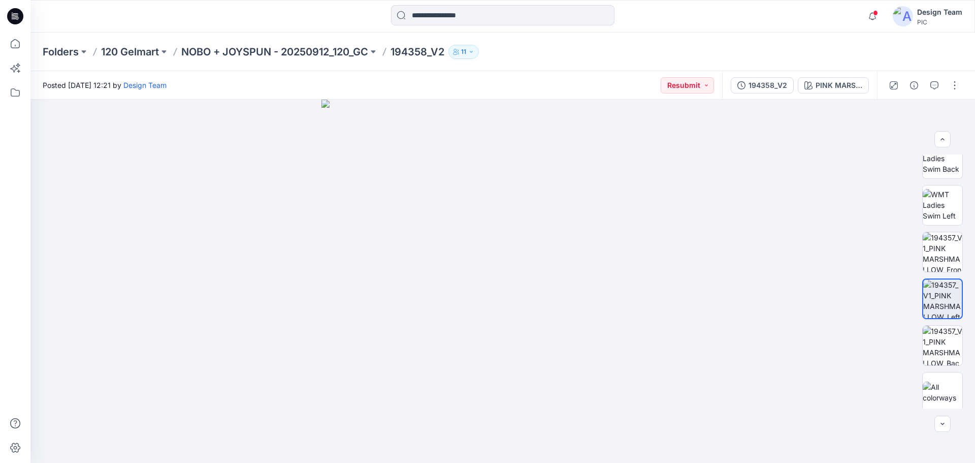
click at [14, 19] on icon at bounding box center [14, 18] width 5 height 1
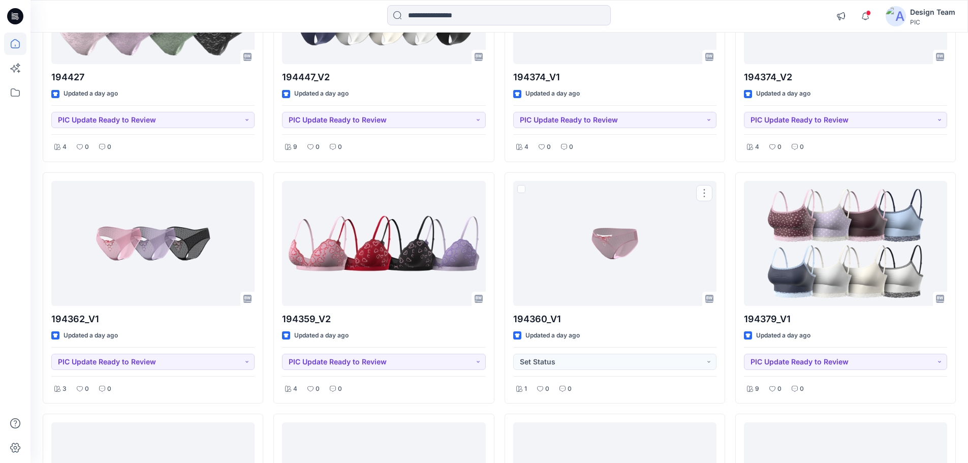
scroll to position [3902, 0]
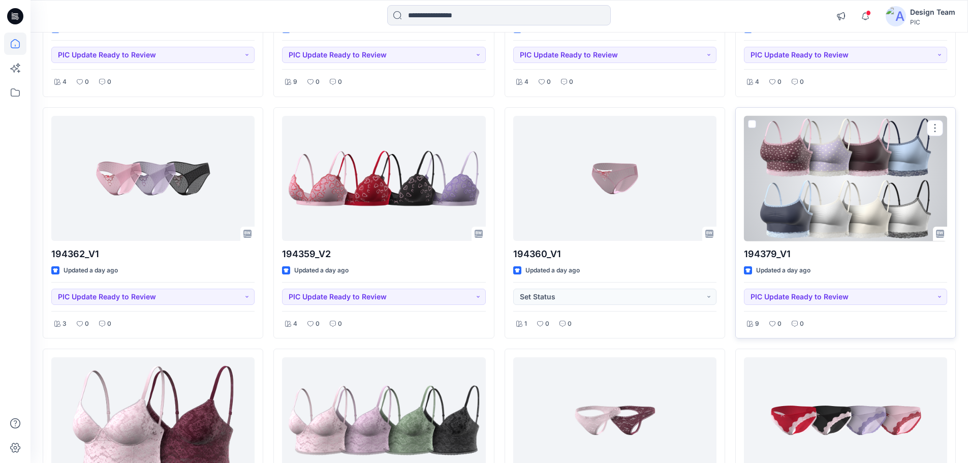
click at [837, 239] on div at bounding box center [845, 178] width 203 height 125
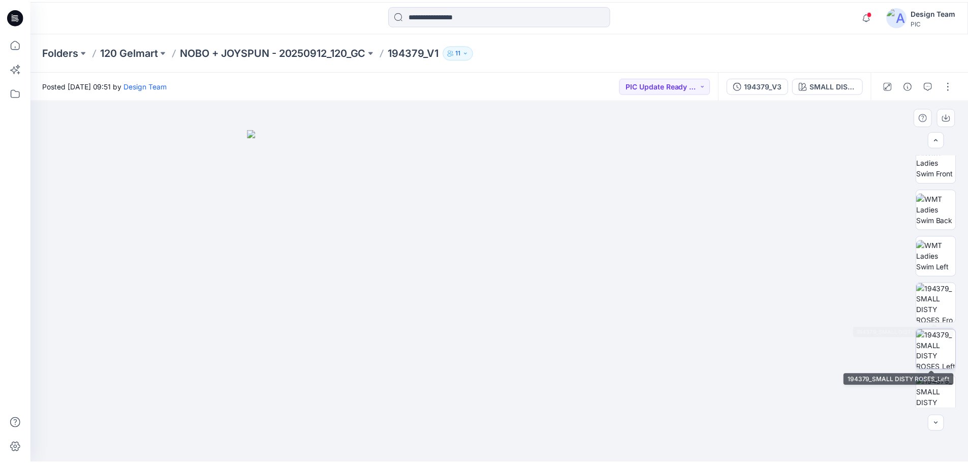
scroll to position [207, 0]
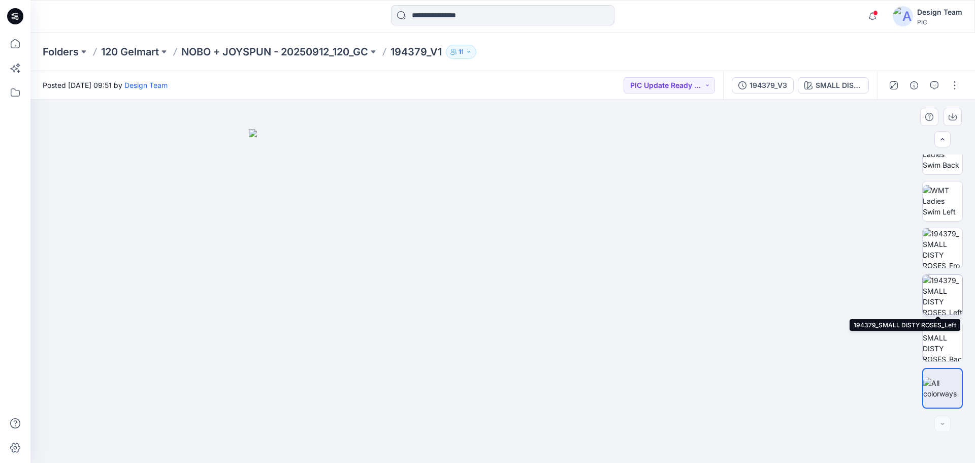
click at [957, 288] on img at bounding box center [943, 295] width 40 height 40
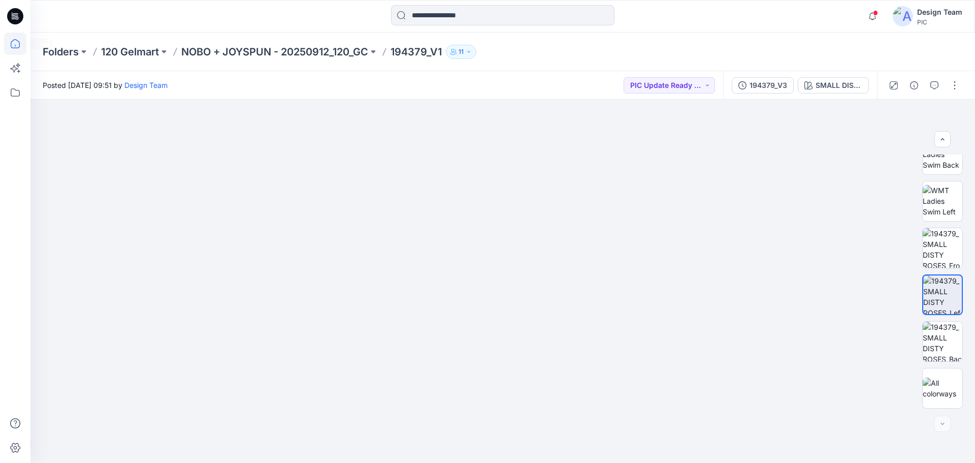
drag, startPoint x: 15, startPoint y: 17, endPoint x: 18, endPoint y: 36, distance: 19.0
click at [15, 17] on icon at bounding box center [15, 16] width 16 height 16
